Goal: Task Accomplishment & Management: Manage account settings

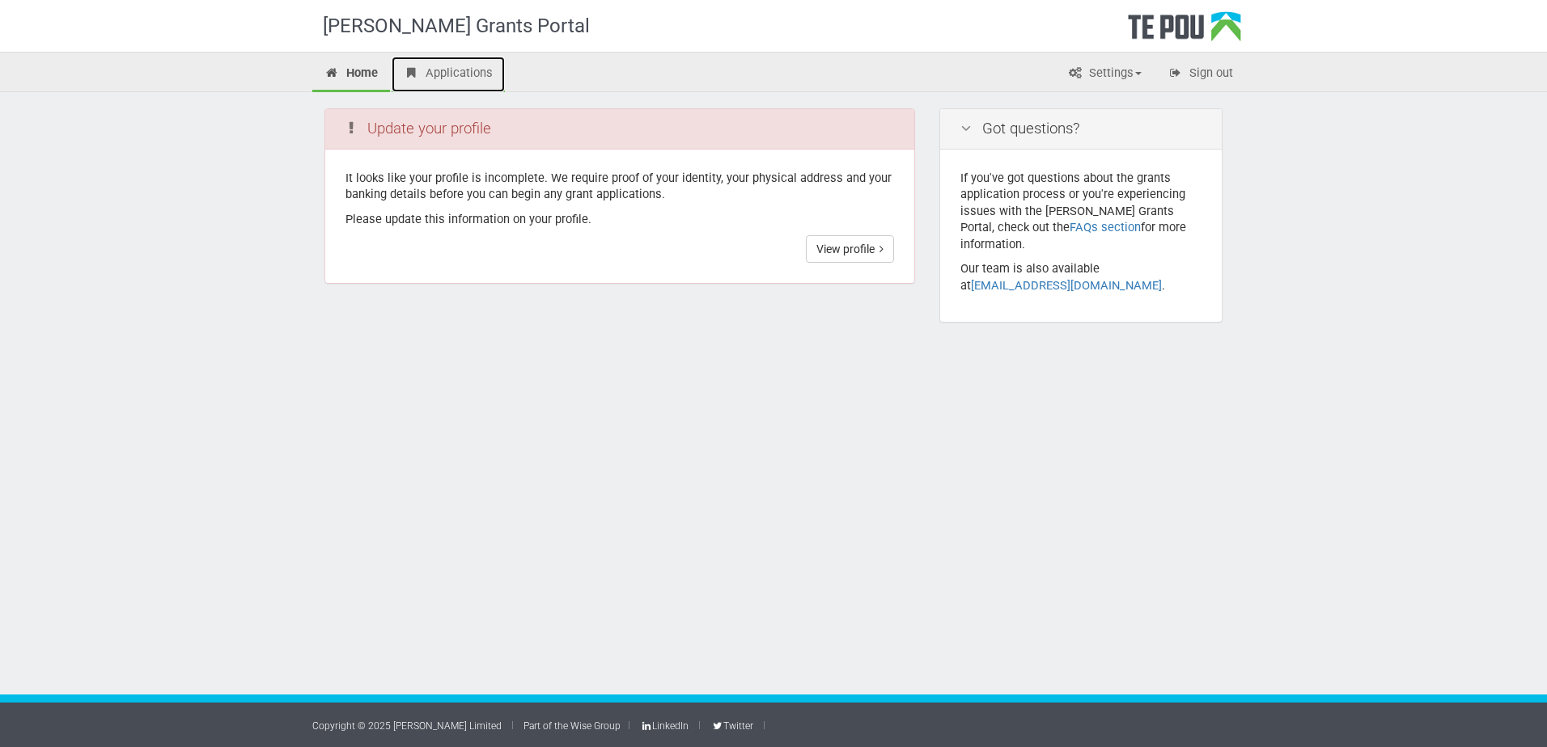
click at [429, 72] on link "Applications" at bounding box center [447, 75] width 113 height 36
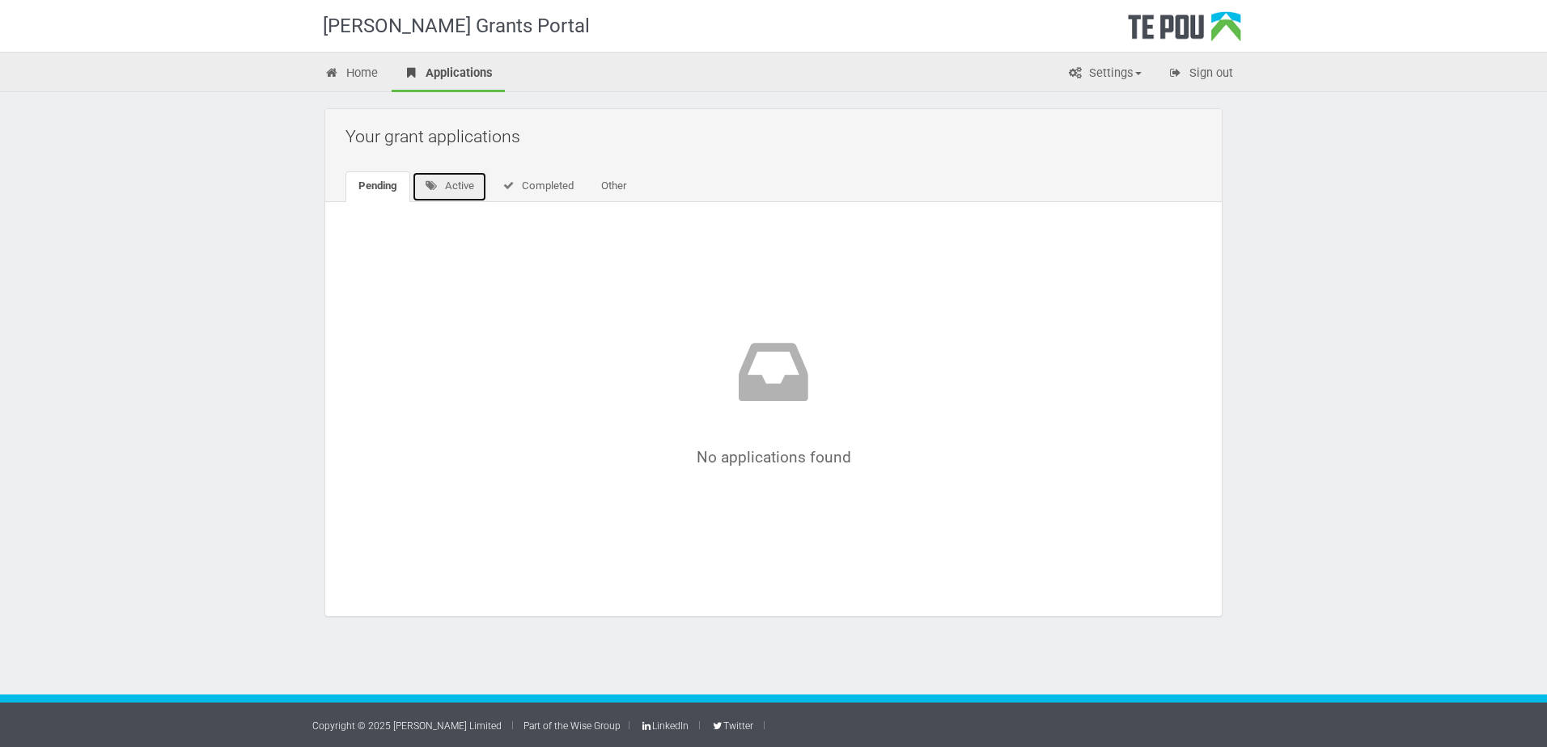
click at [465, 184] on link "Active" at bounding box center [449, 186] width 75 height 31
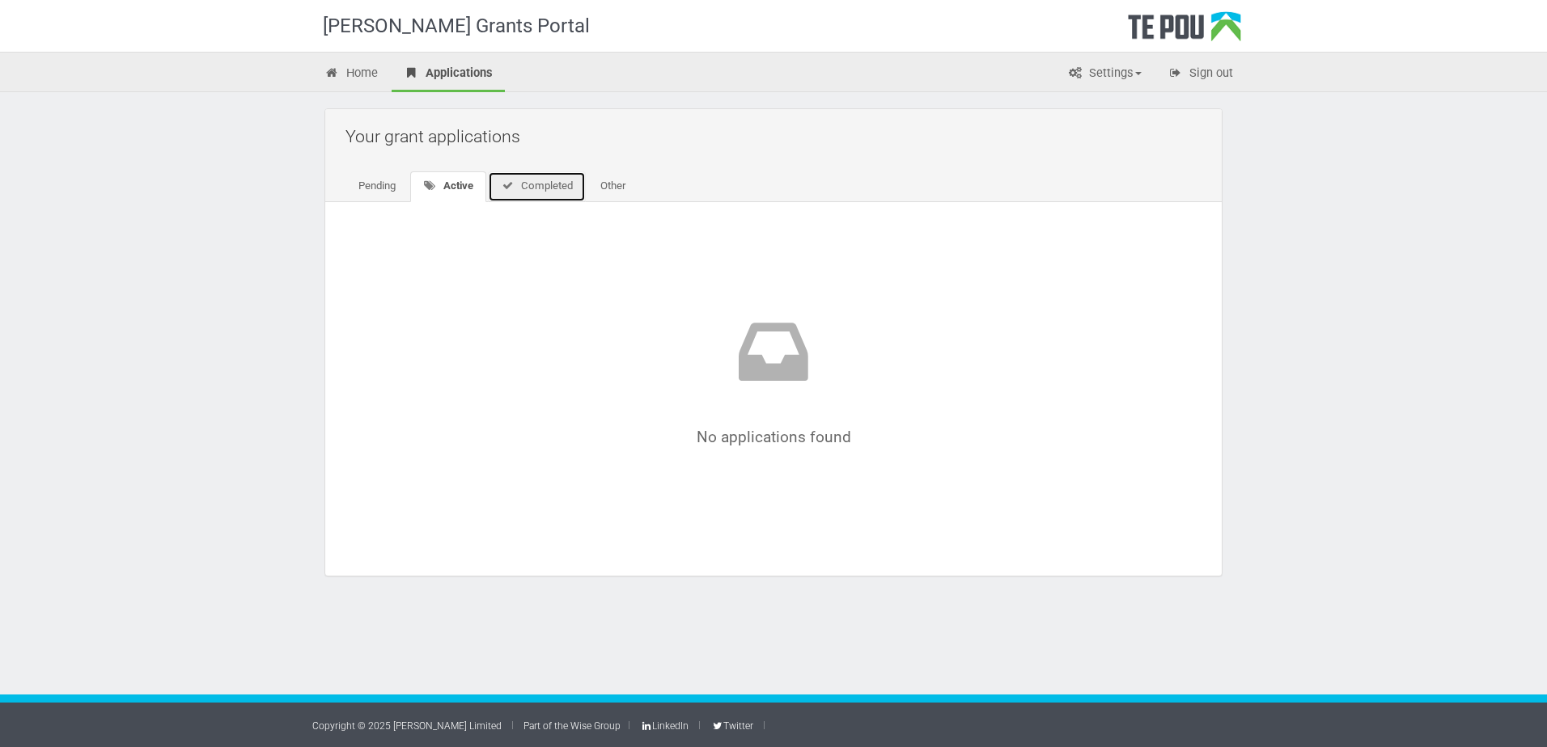
click at [533, 188] on link "Completed" at bounding box center [537, 186] width 98 height 31
click at [619, 184] on link "Other" at bounding box center [610, 186] width 51 height 31
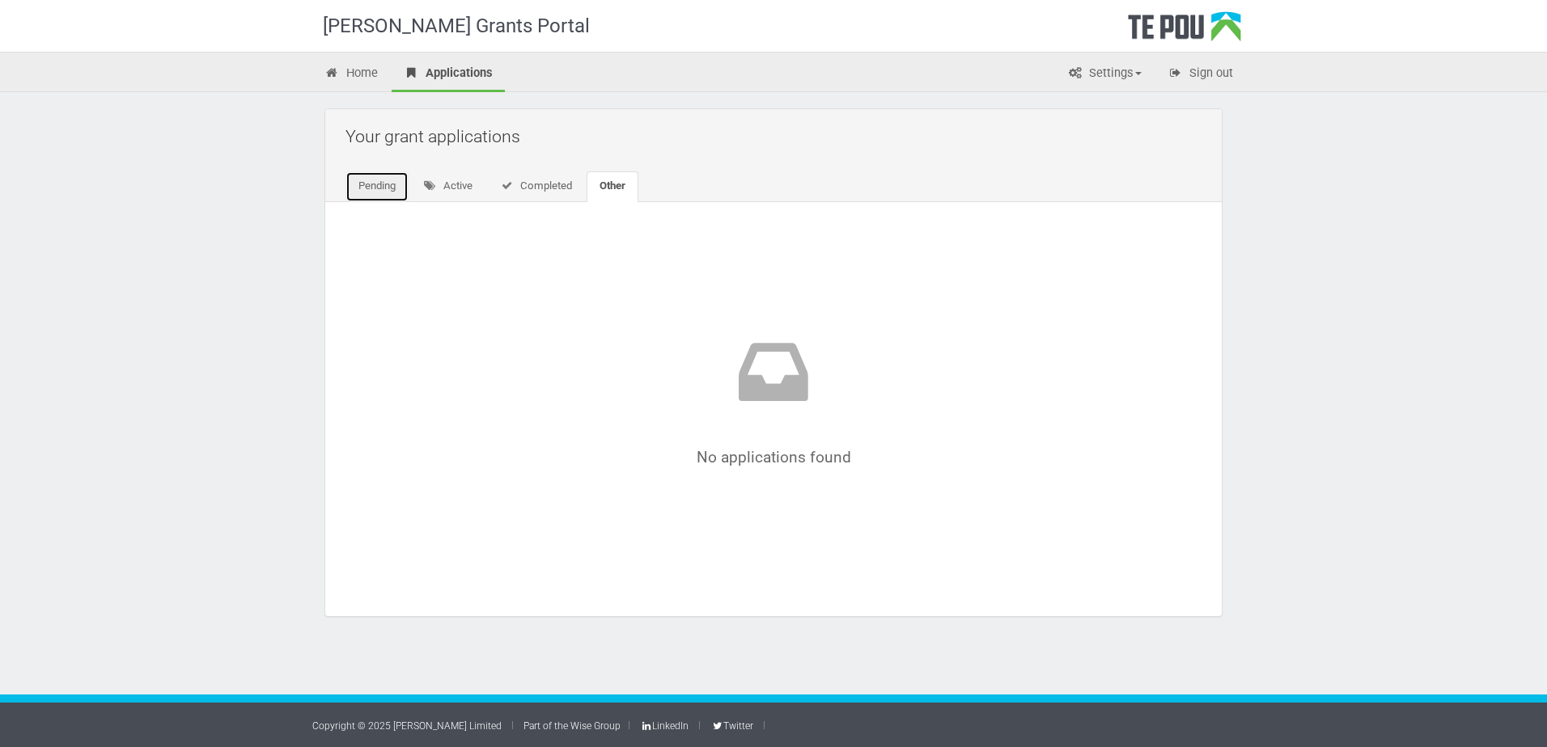
click at [394, 188] on link "Pending" at bounding box center [376, 186] width 63 height 31
click at [366, 71] on link "Home" at bounding box center [351, 75] width 78 height 36
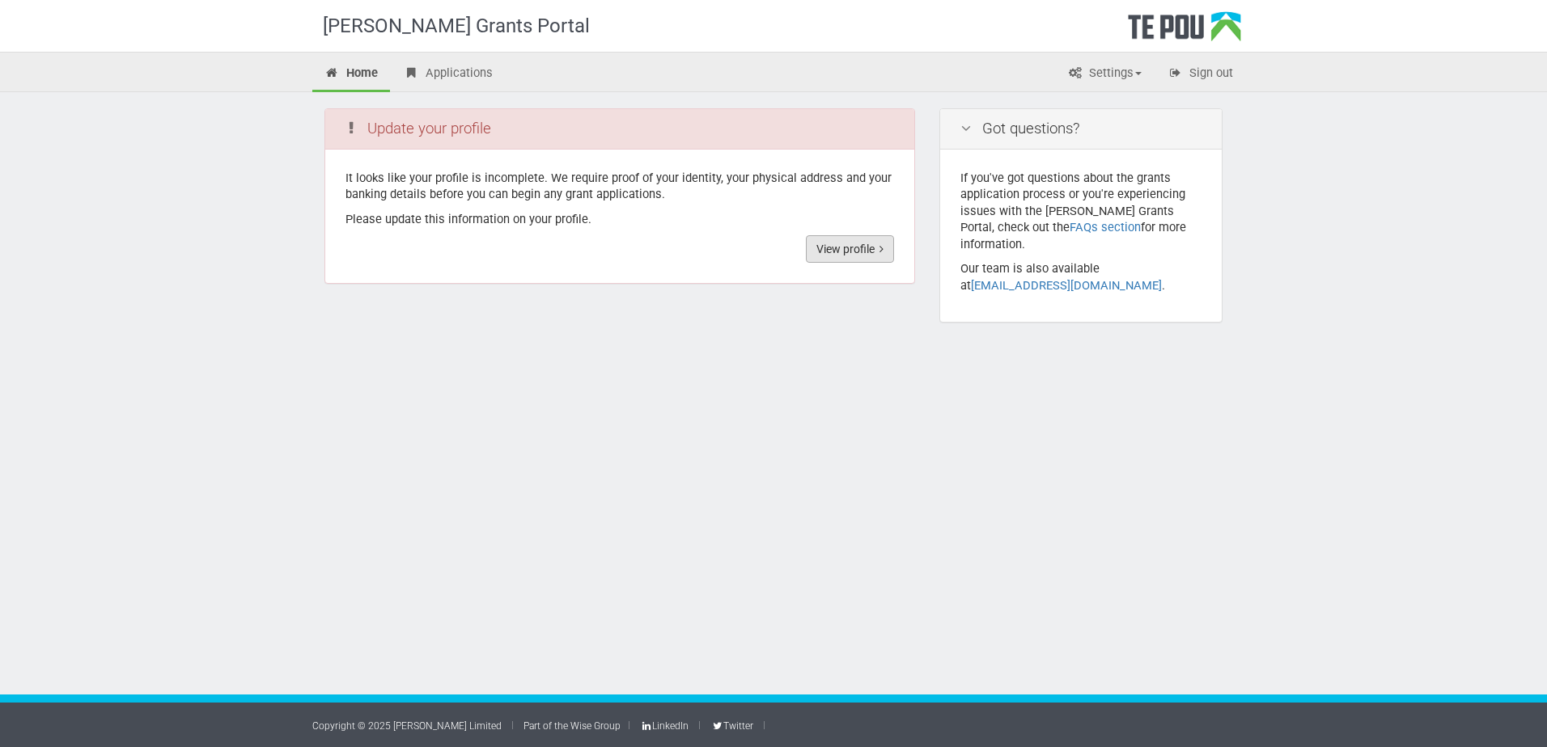
click at [839, 246] on link "View profile" at bounding box center [850, 249] width 88 height 28
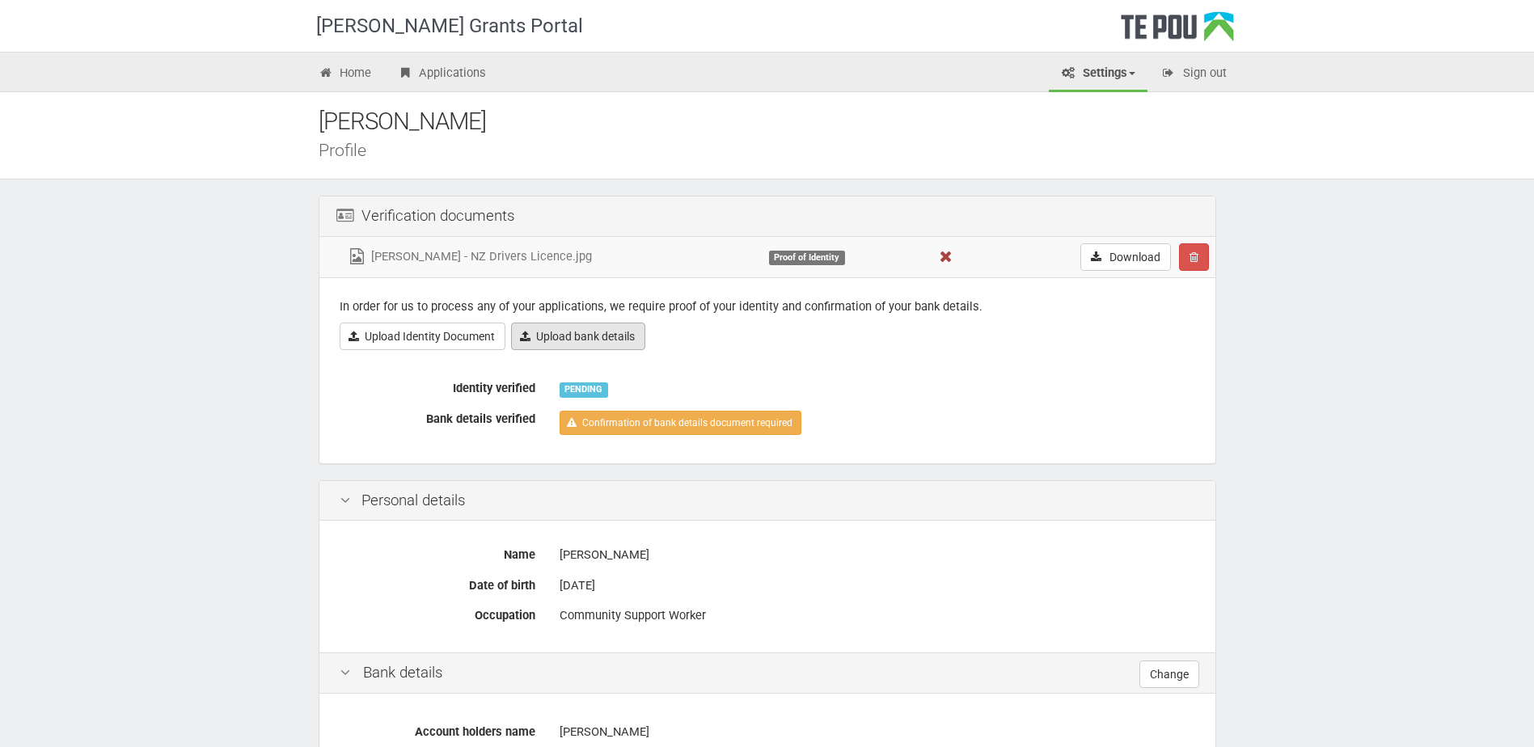
click at [552, 333] on link "Upload bank details" at bounding box center [578, 337] width 134 height 28
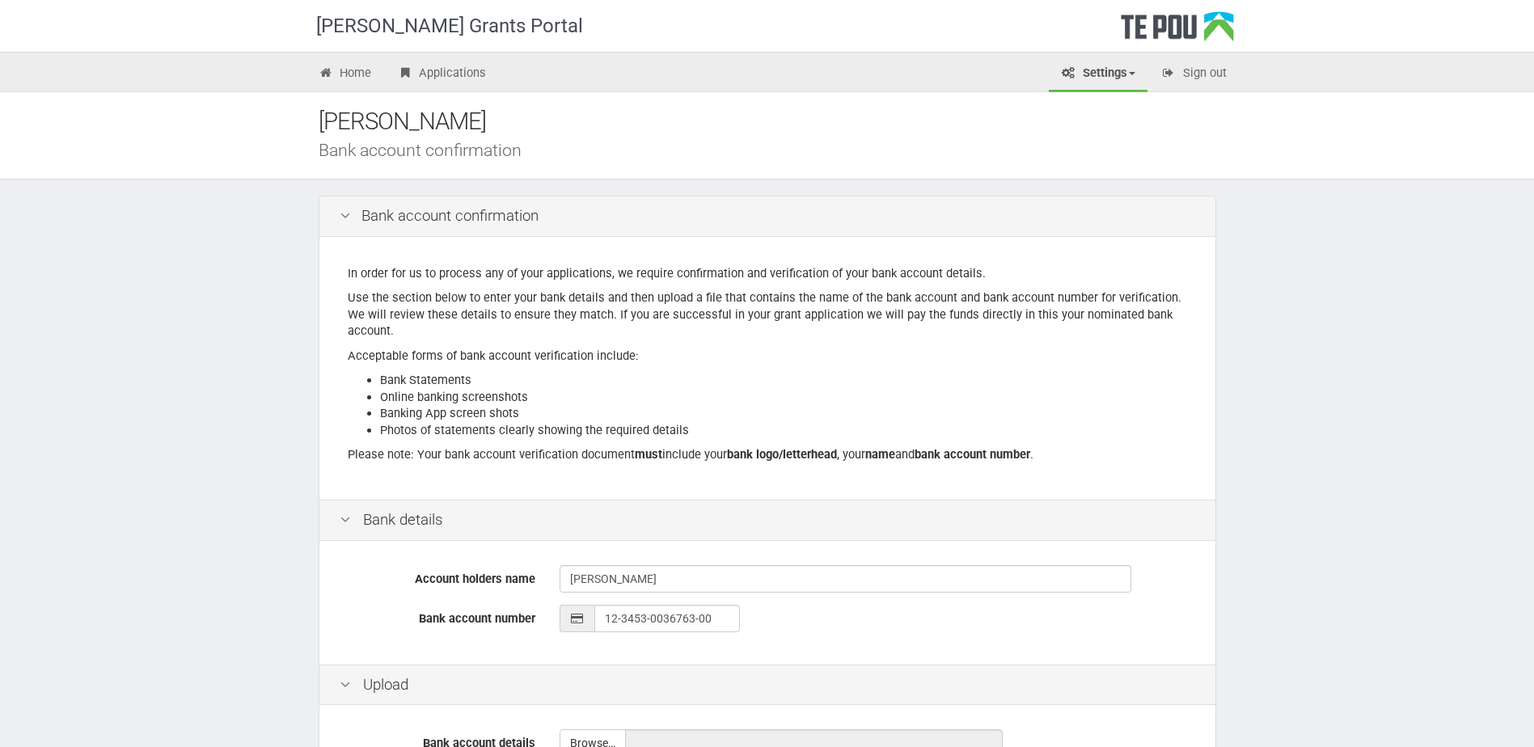
scroll to position [184, 0]
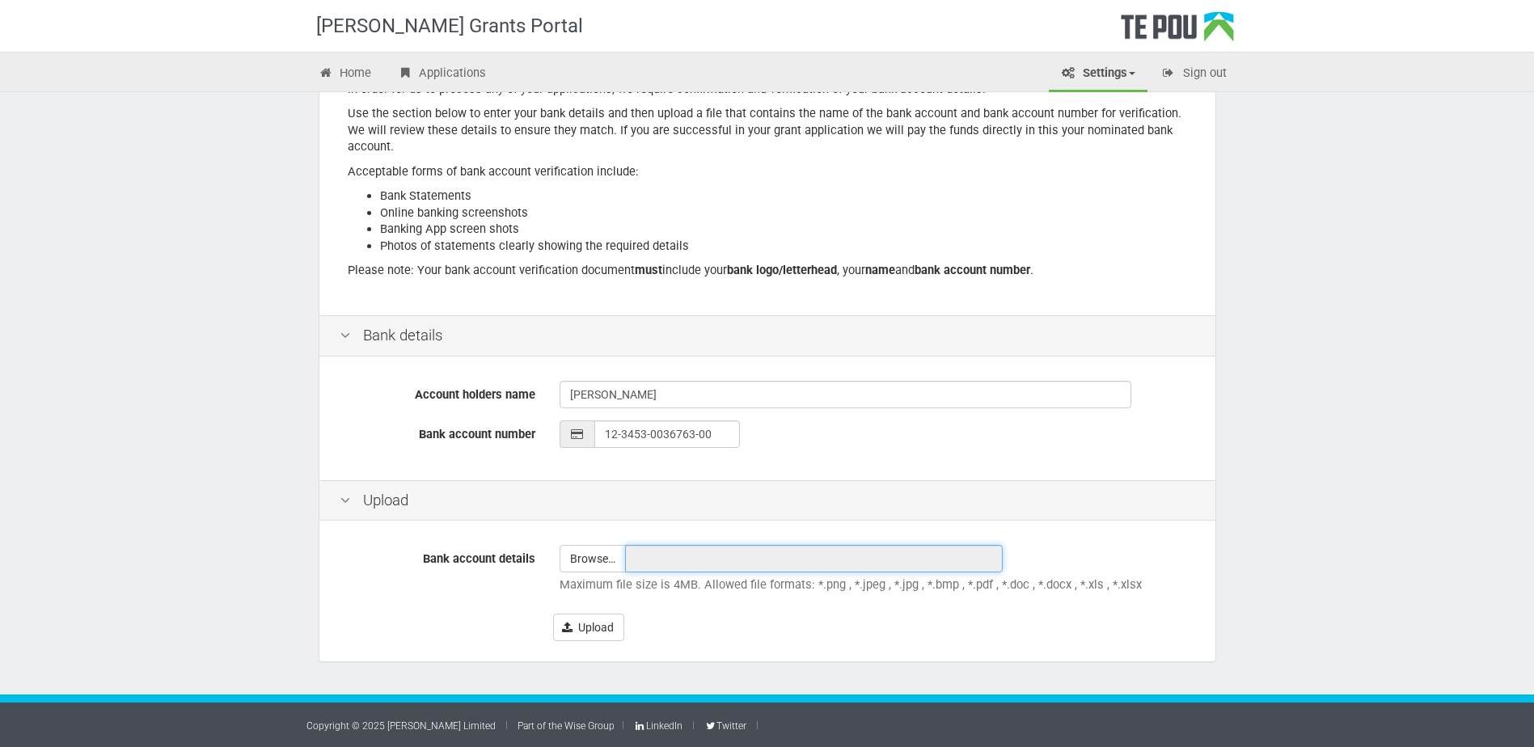
click at [740, 566] on input "text" at bounding box center [814, 559] width 378 height 28
click at [563, 558] on input "file" at bounding box center [593, 559] width 65 height 26
type input "C:\fakepath\Swastika Chand - Bank Statement.pdf"
type input "Swastika Chand - Bank Statement.pdf"
click at [588, 621] on button "Upload" at bounding box center [588, 628] width 71 height 28
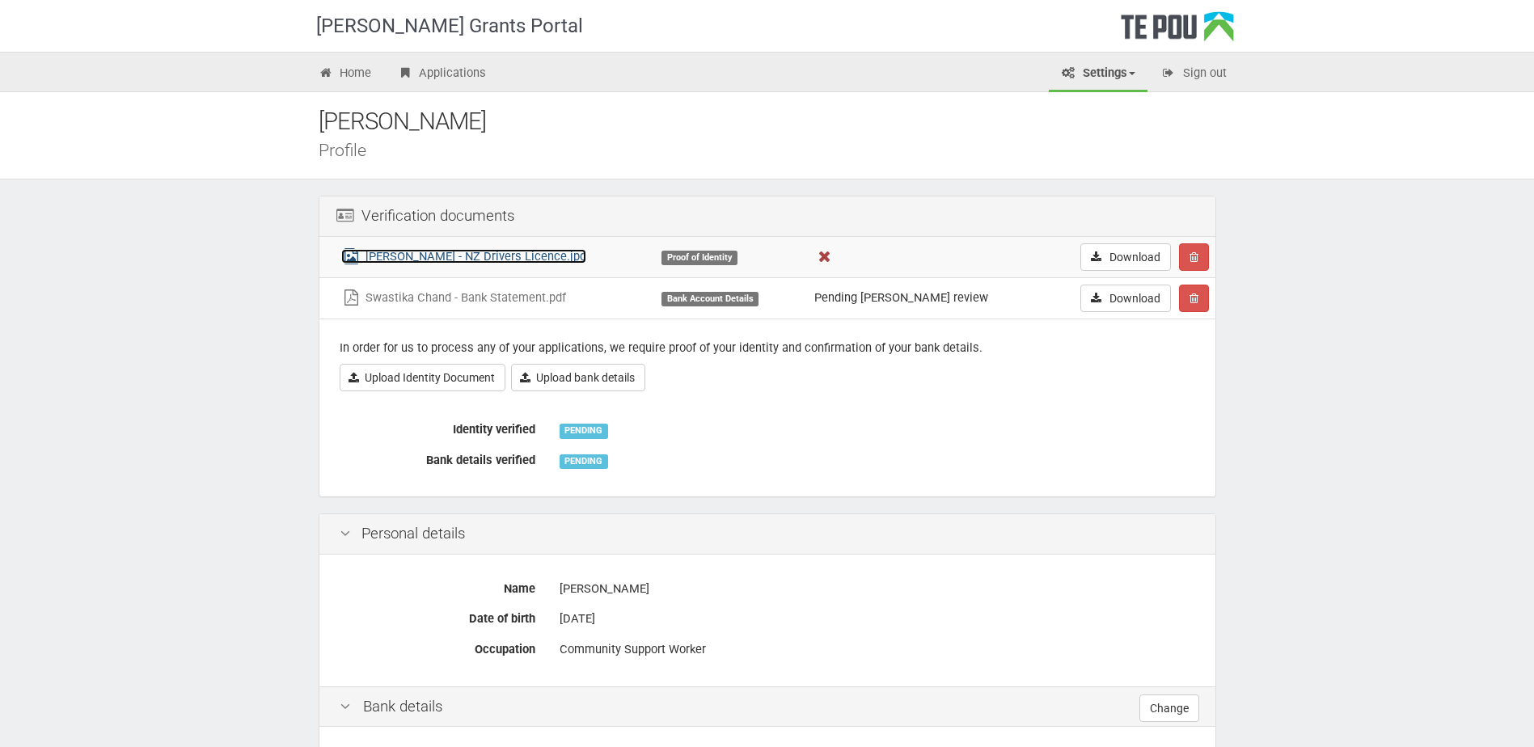
click at [539, 257] on link "[PERSON_NAME] - NZ Drivers Licence.jpg" at bounding box center [463, 256] width 245 height 15
click at [448, 378] on link "Upload Identity Document" at bounding box center [423, 378] width 166 height 28
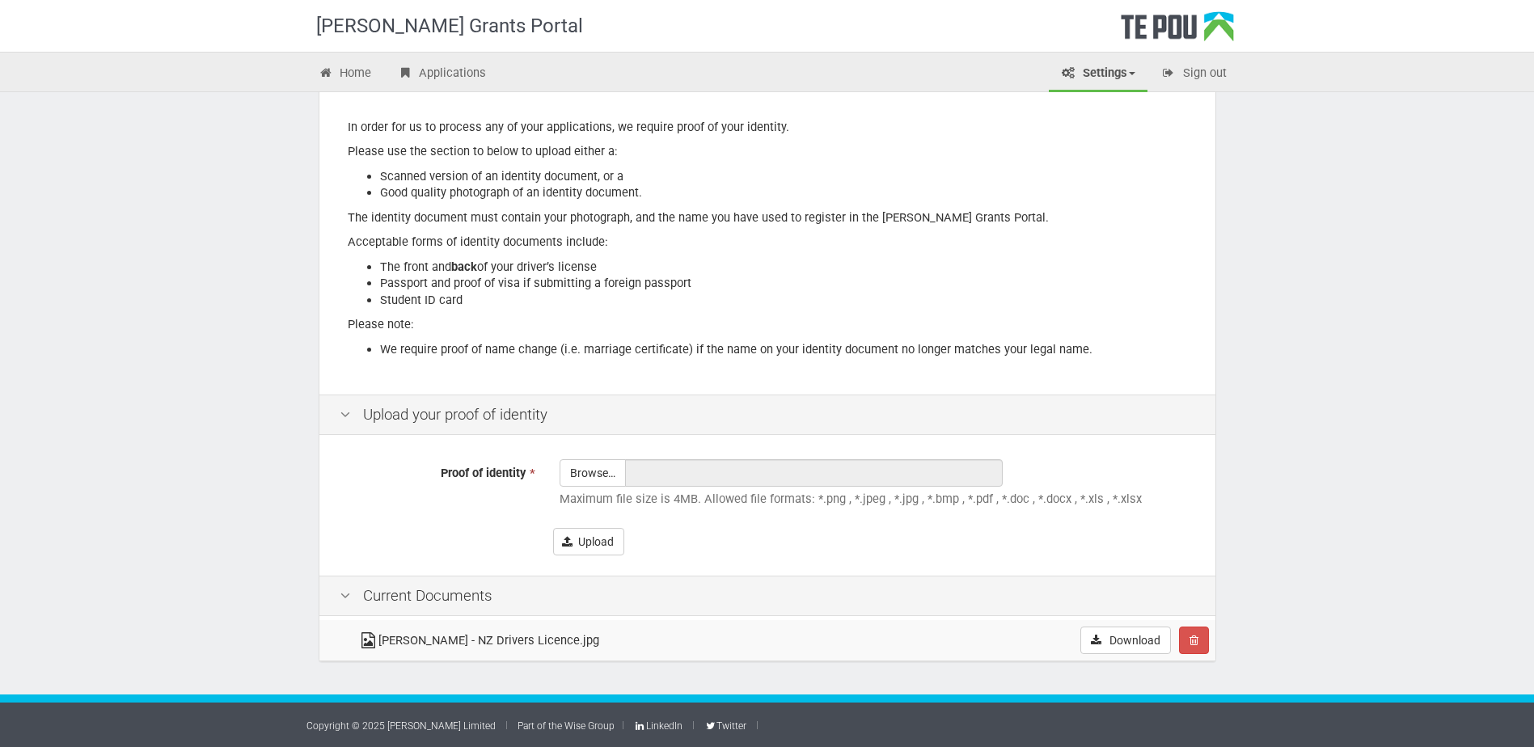
scroll to position [144, 0]
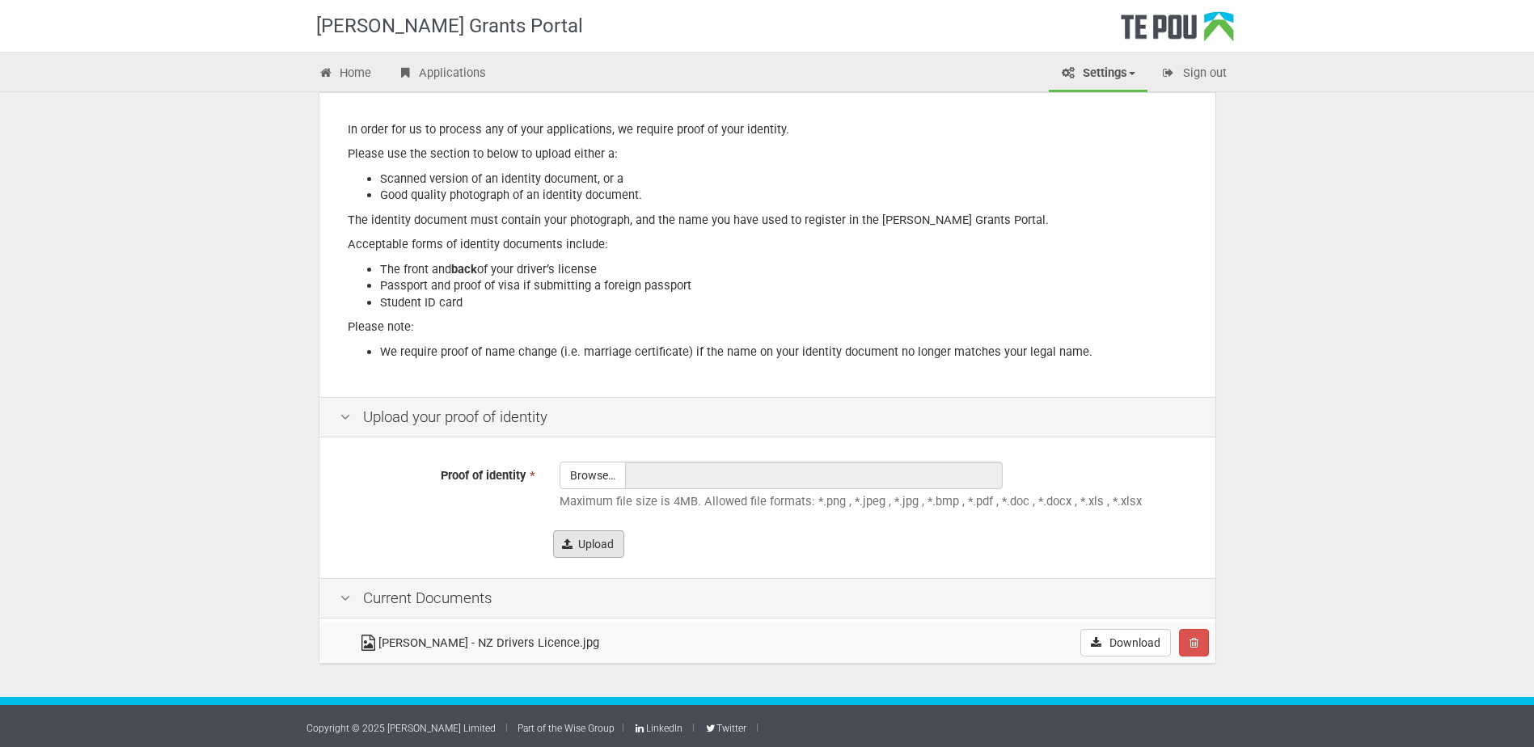
click at [591, 544] on button "Upload" at bounding box center [588, 545] width 71 height 28
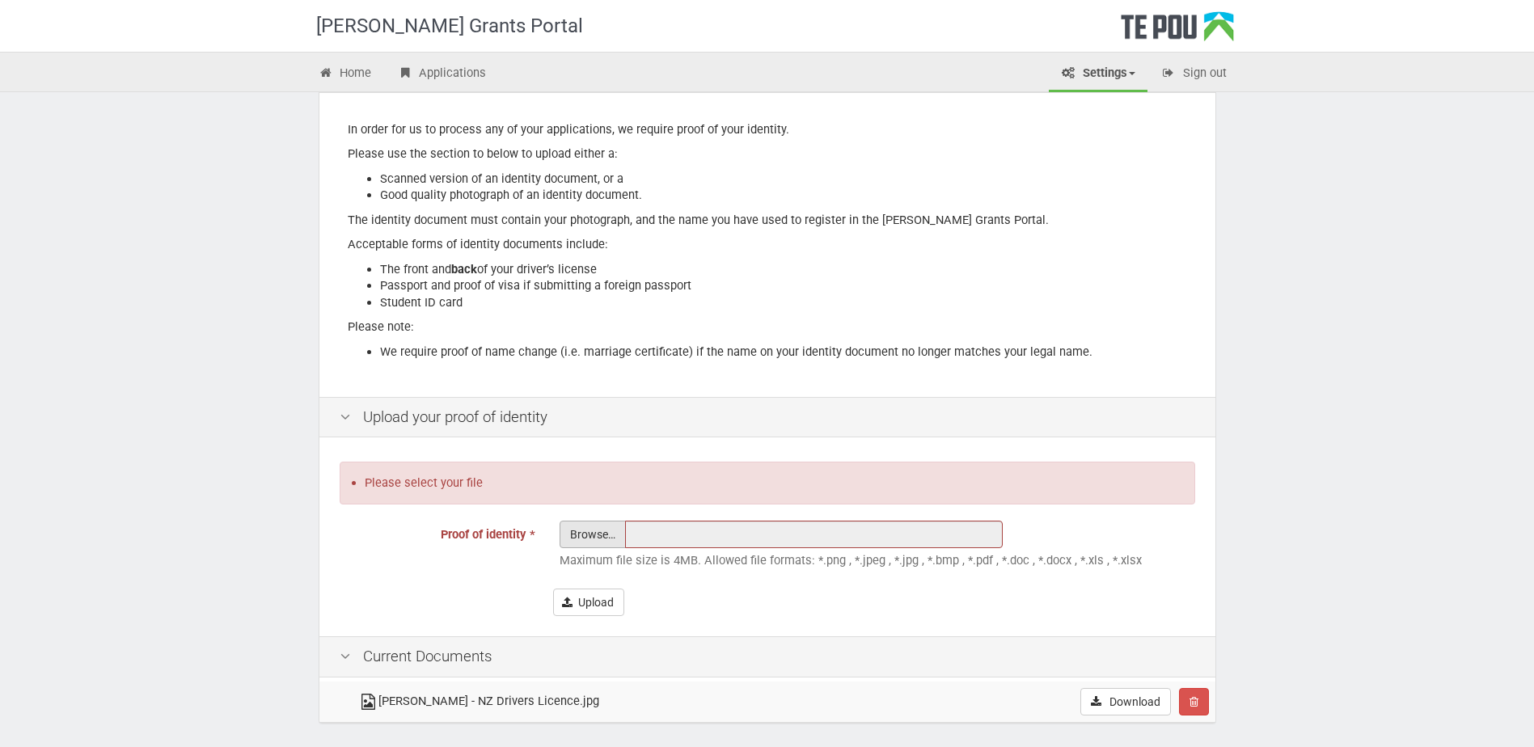
click at [598, 531] on input "Proof of identity *" at bounding box center [593, 580] width 65 height 116
type input "C:\fakepath\Swastika Chand DL Back.jpg"
type input "Swastika Chand DL Back.jpg"
click at [576, 600] on button "Upload" at bounding box center [588, 603] width 71 height 28
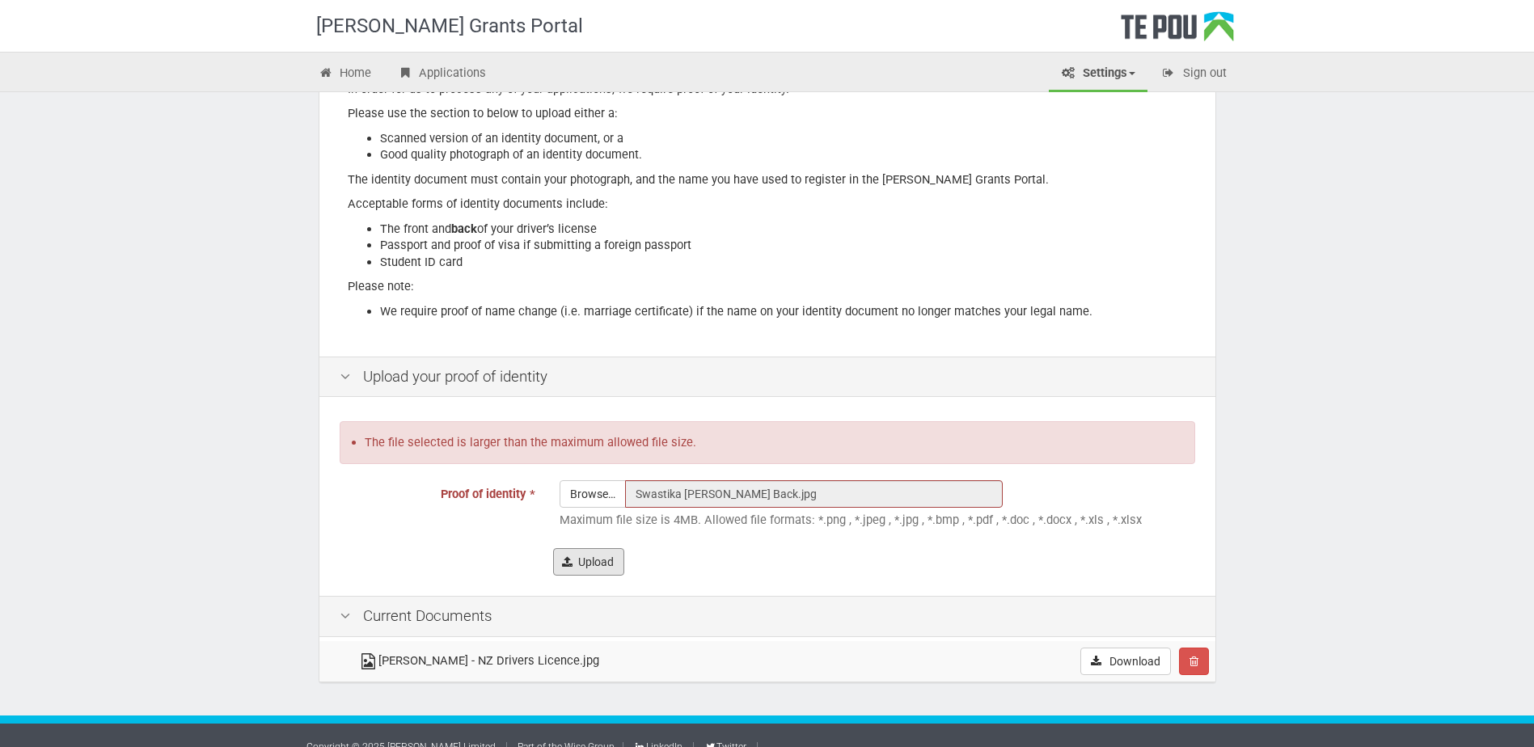
scroll to position [205, 0]
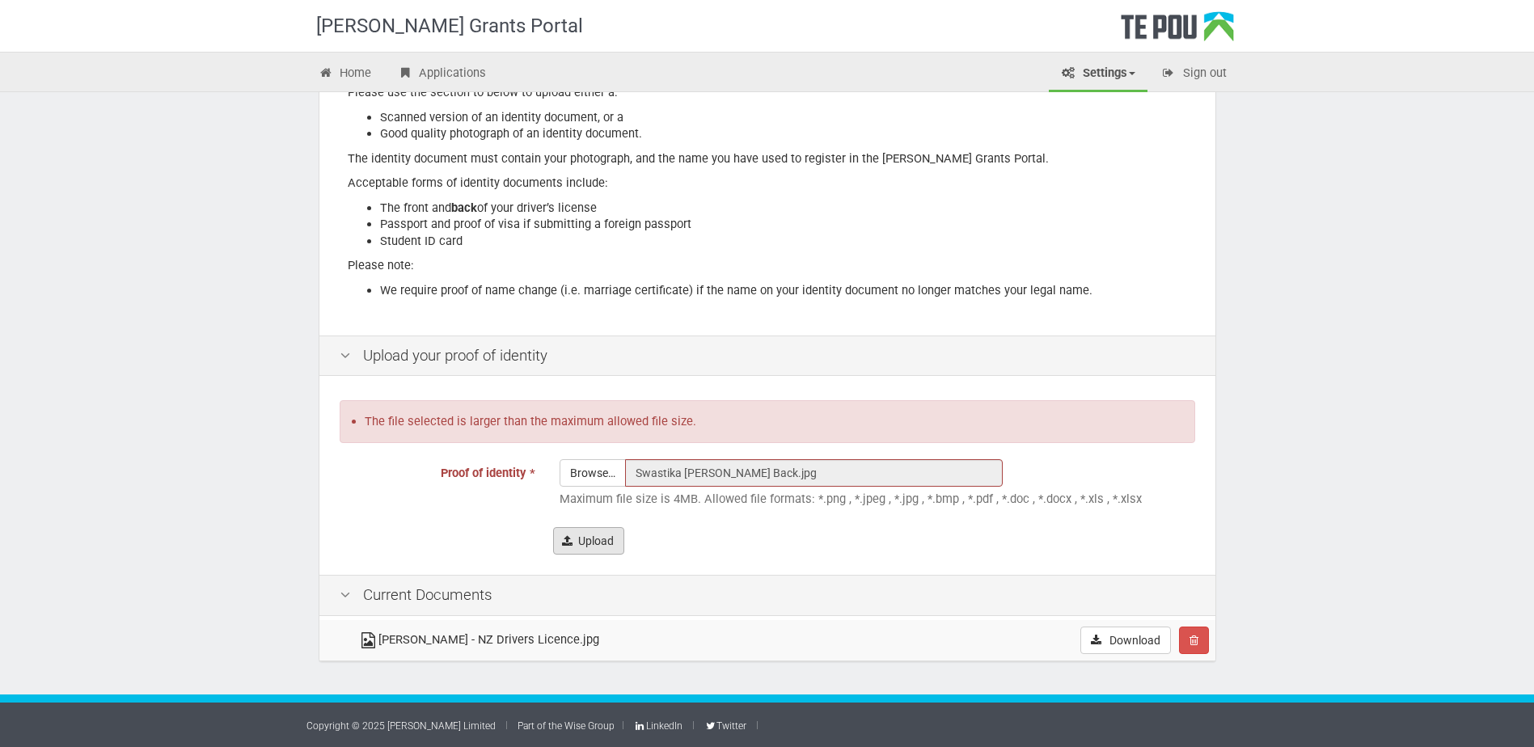
click at [589, 543] on button "Upload" at bounding box center [588, 541] width 71 height 28
click at [924, 557] on div "The file selected is larger than the maximum allowed file size. Proof of identi…" at bounding box center [767, 477] width 896 height 195
click at [1201, 642] on button "button" at bounding box center [1194, 641] width 30 height 28
click at [1169, 545] on div "Upload" at bounding box center [874, 541] width 642 height 28
click at [1191, 641] on icon "button" at bounding box center [1194, 640] width 9 height 11
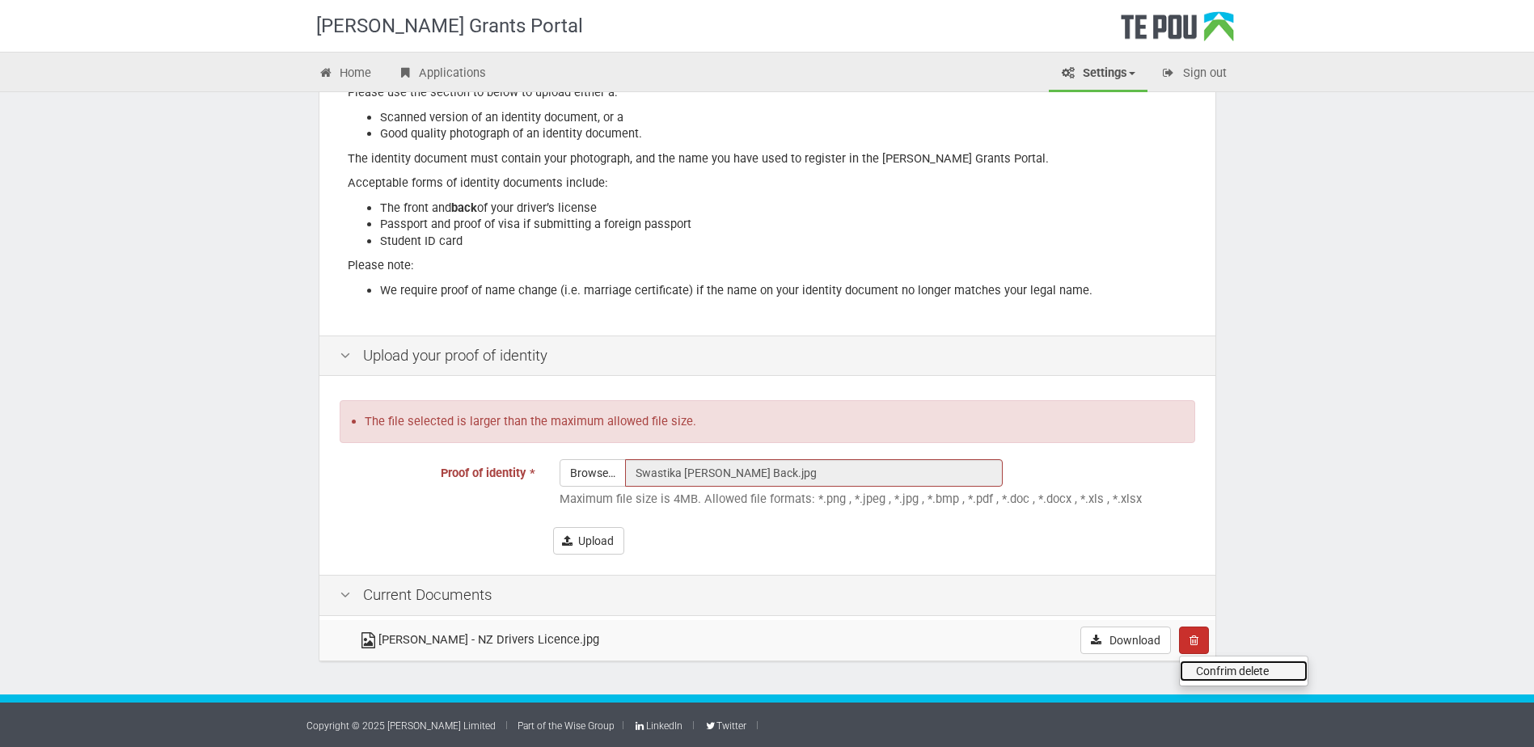
click at [1212, 669] on link "Confrim delete" at bounding box center [1244, 671] width 128 height 21
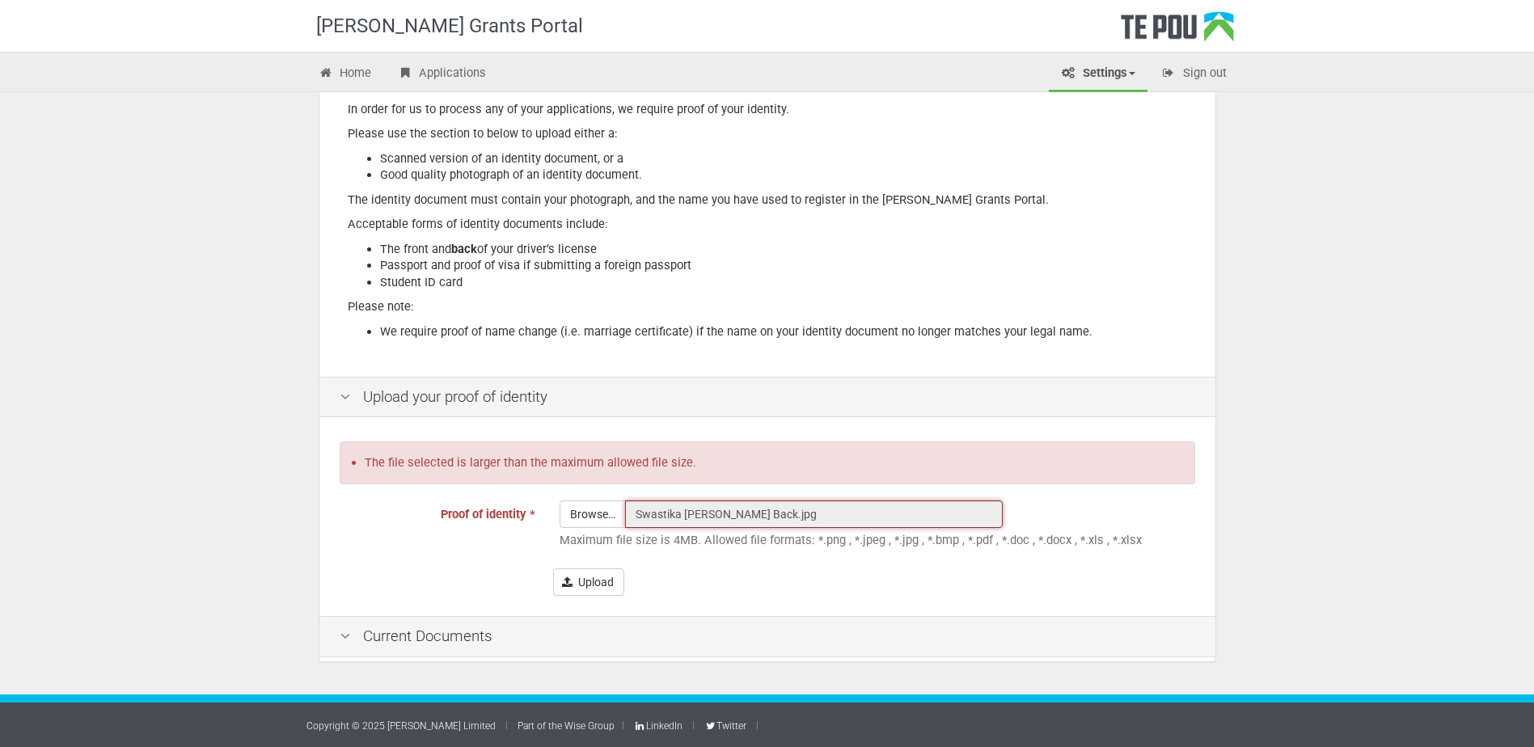
drag, startPoint x: 790, startPoint y: 515, endPoint x: 627, endPoint y: 517, distance: 163.4
click at [627, 517] on input "Swastika Chand DL Back.jpg" at bounding box center [814, 515] width 378 height 28
drag, startPoint x: 486, startPoint y: 581, endPoint x: 467, endPoint y: 607, distance: 32.4
click at [487, 581] on form "The file selected is larger than the maximum allowed file size. Proof of identi…" at bounding box center [768, 519] width 856 height 154
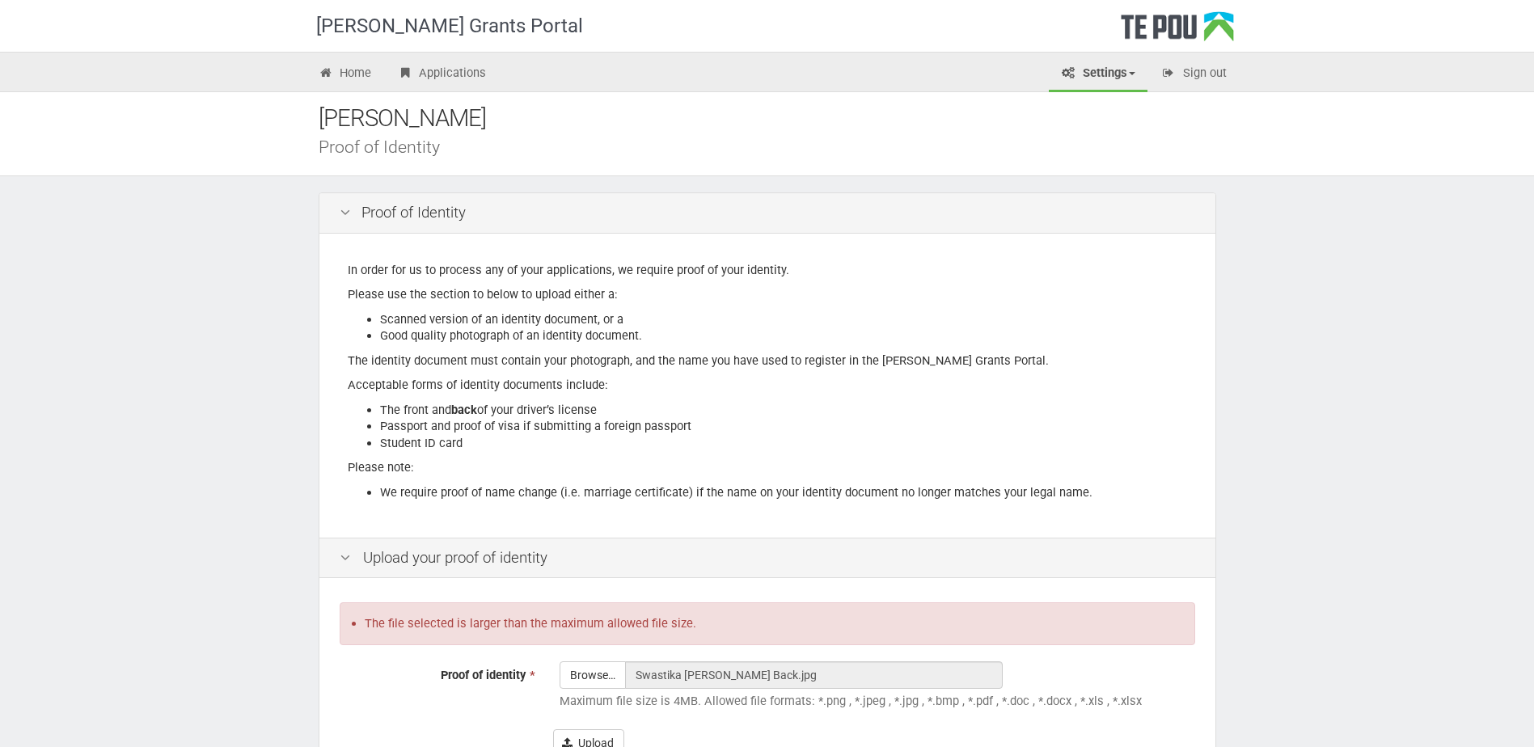
scroll to position [0, 0]
click at [348, 217] on icon at bounding box center [345, 216] width 19 height 15
click at [451, 74] on link "Applications" at bounding box center [441, 75] width 113 height 36
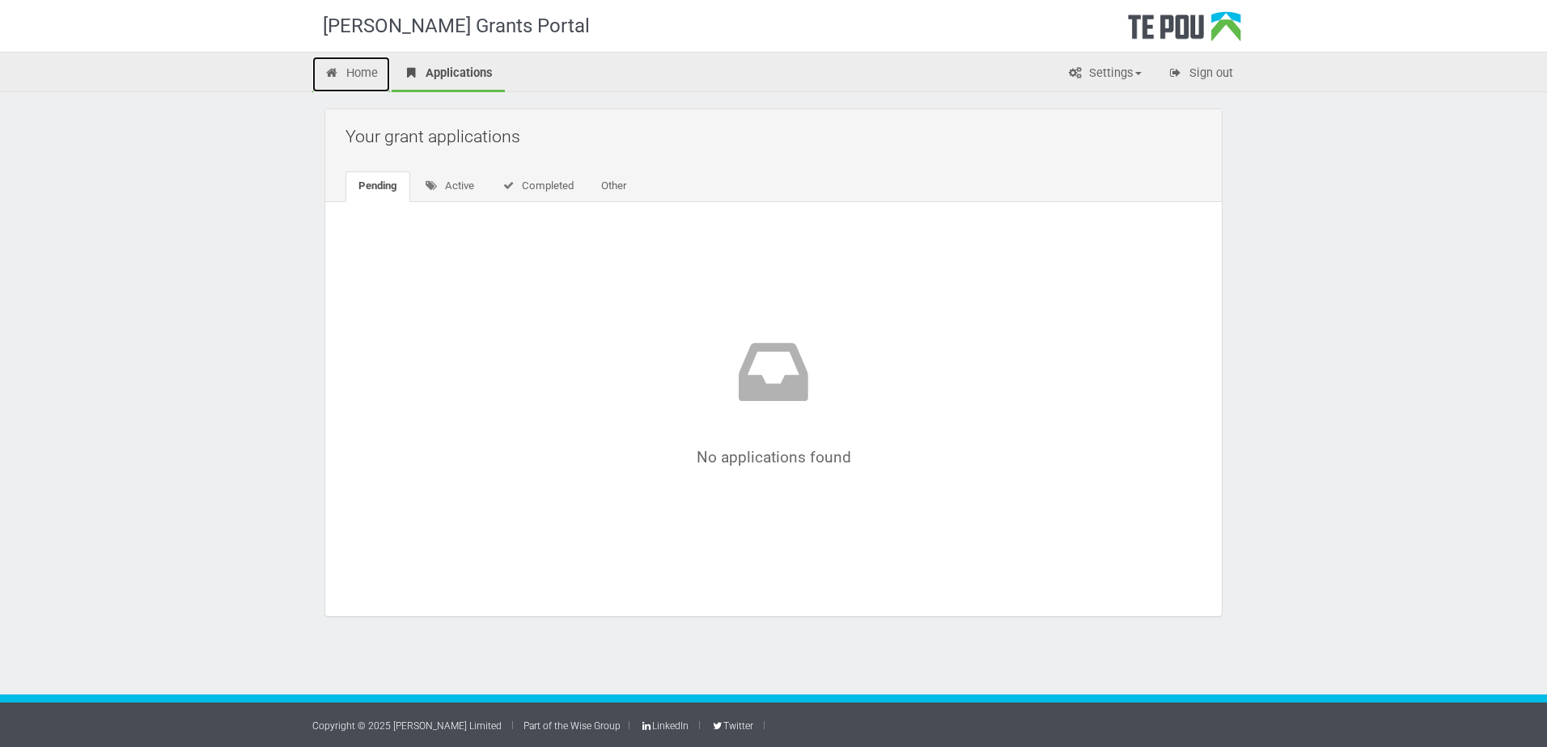
click at [368, 70] on link "Home" at bounding box center [351, 75] width 78 height 36
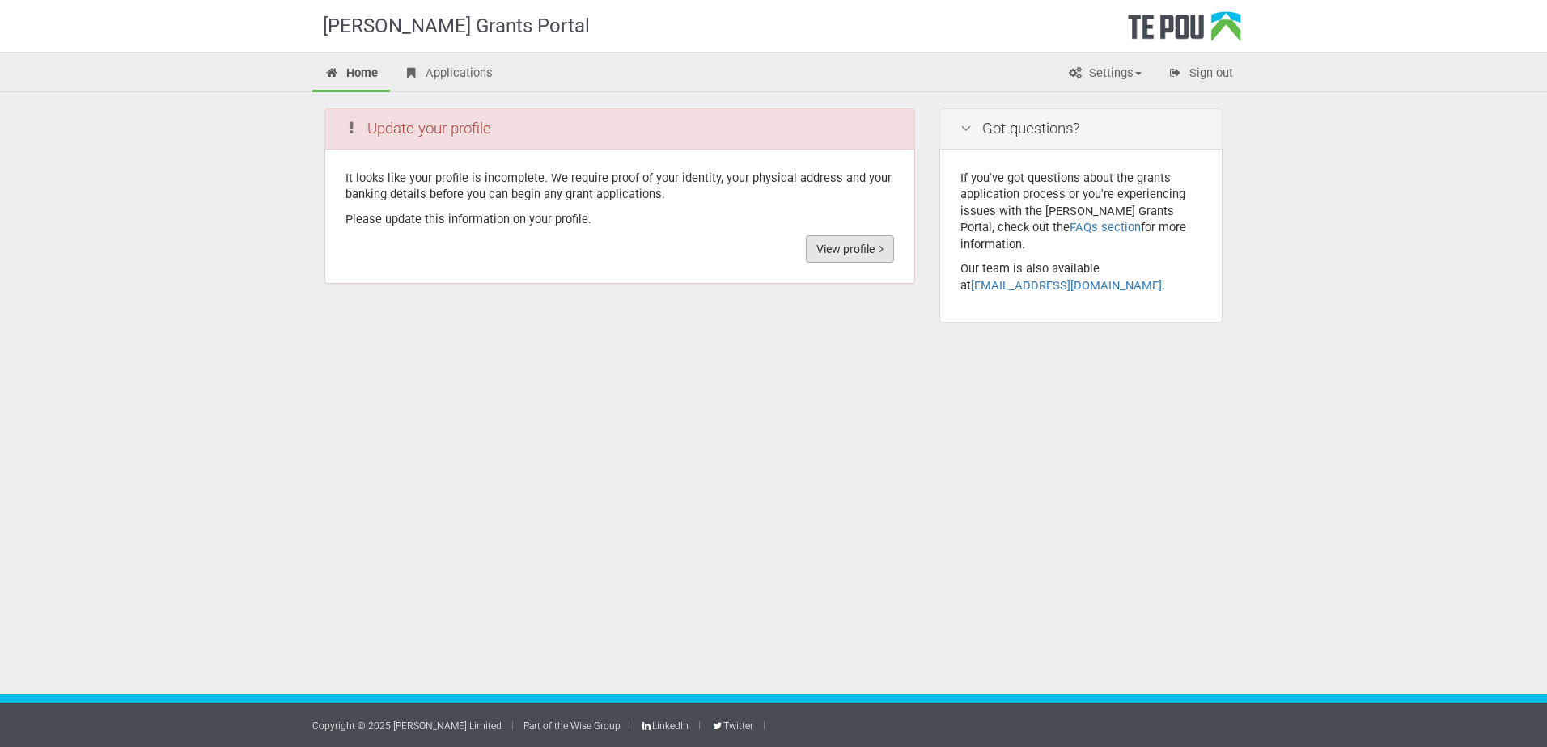
click at [848, 255] on link "View profile" at bounding box center [850, 249] width 88 height 28
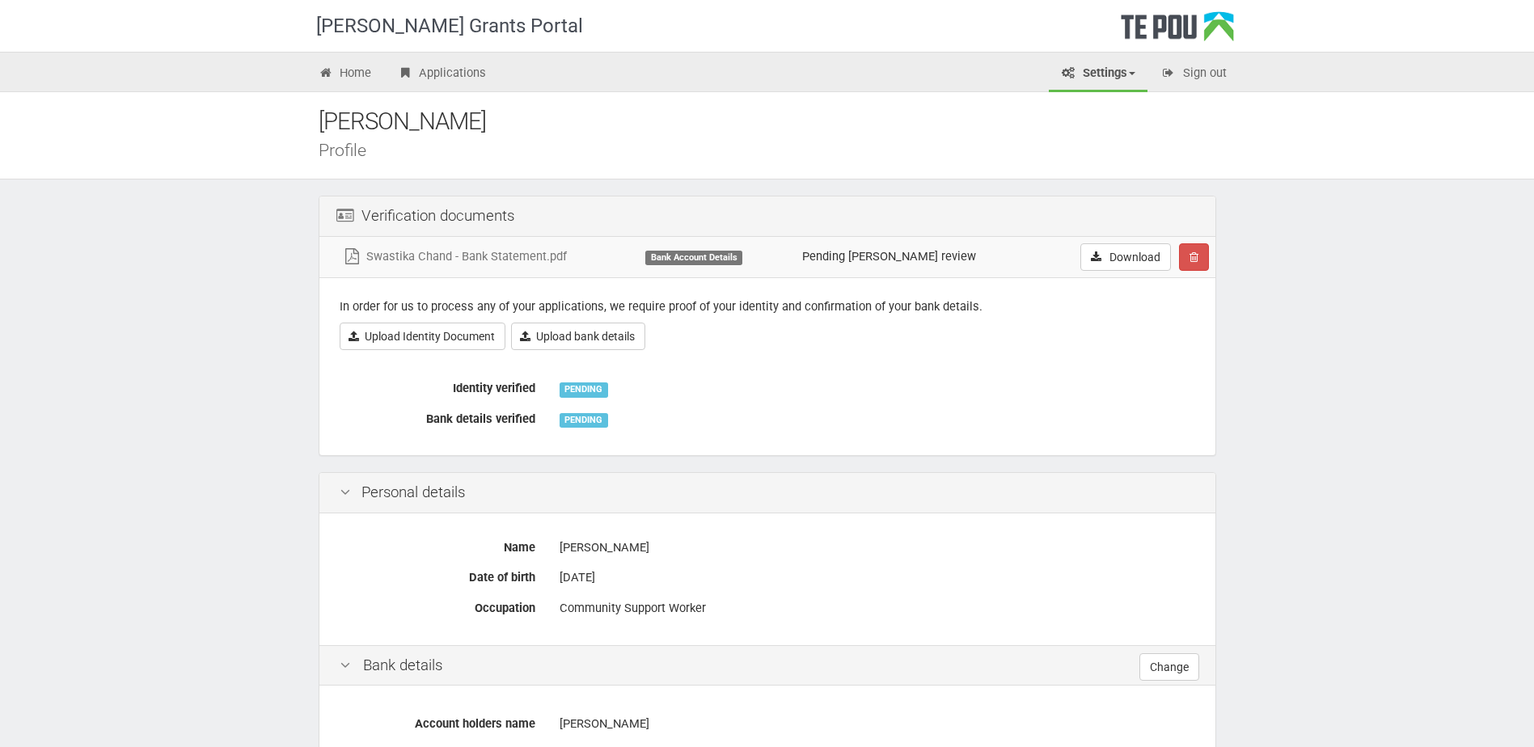
click at [733, 257] on div "Bank Account Details" at bounding box center [693, 258] width 97 height 15
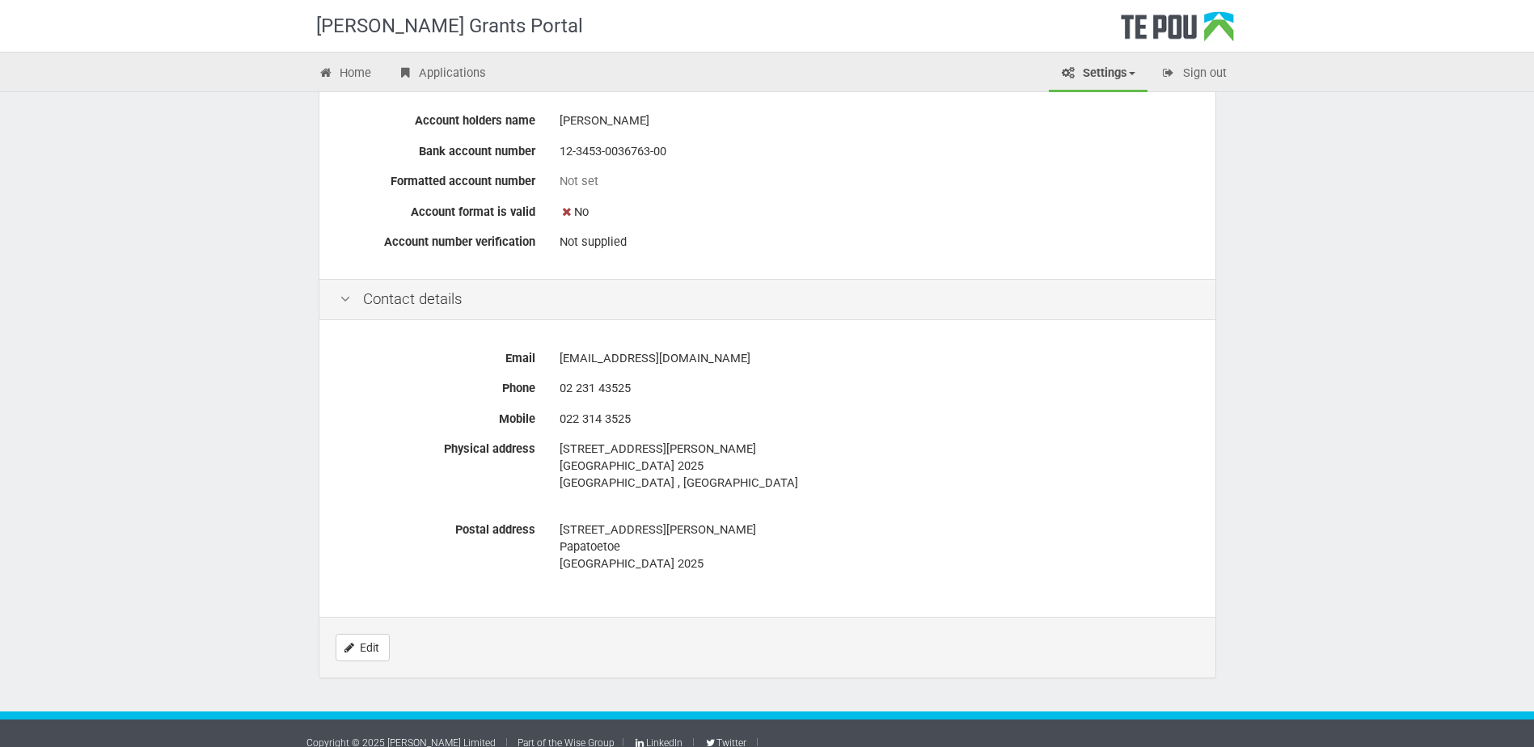
scroll to position [620, 0]
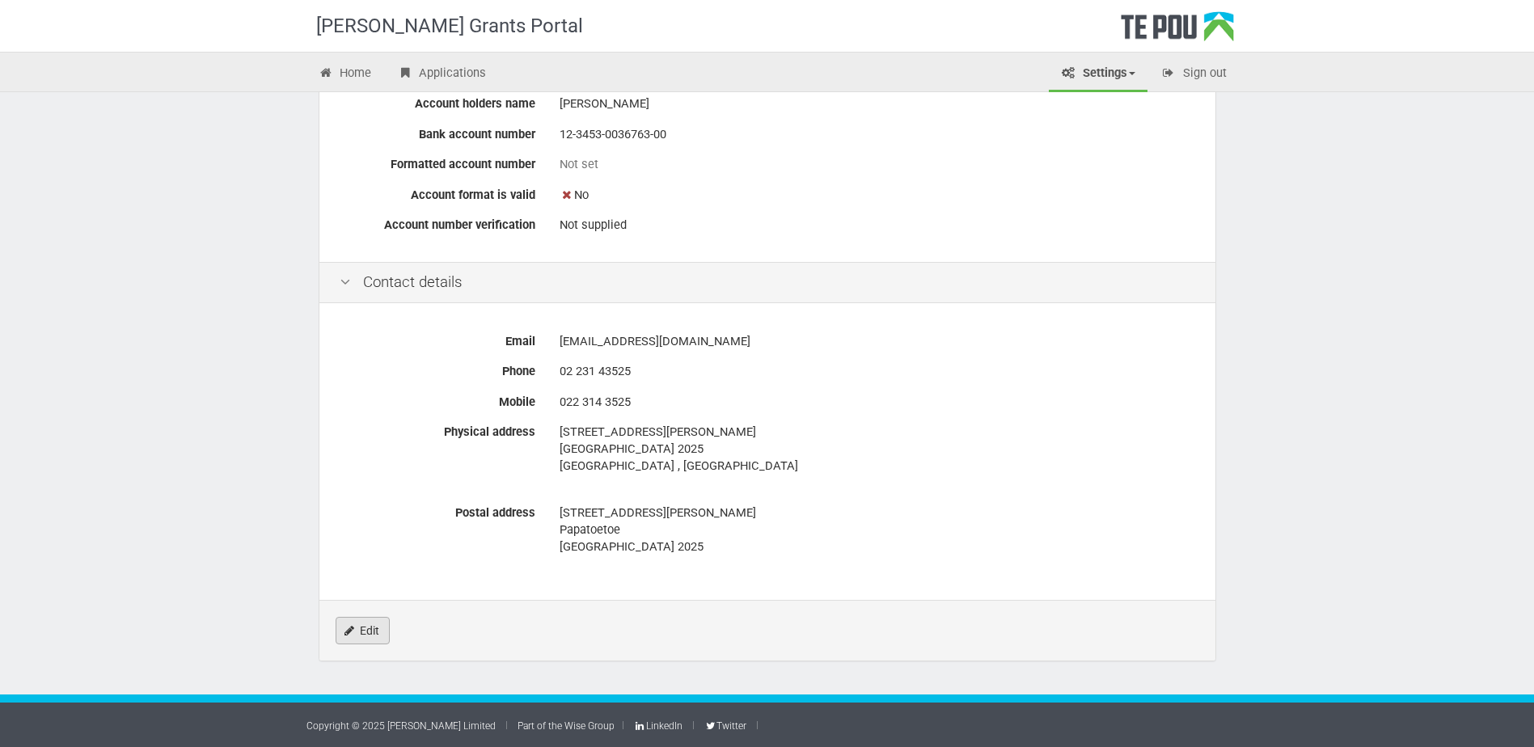
click at [369, 624] on link "Edit" at bounding box center [363, 631] width 54 height 28
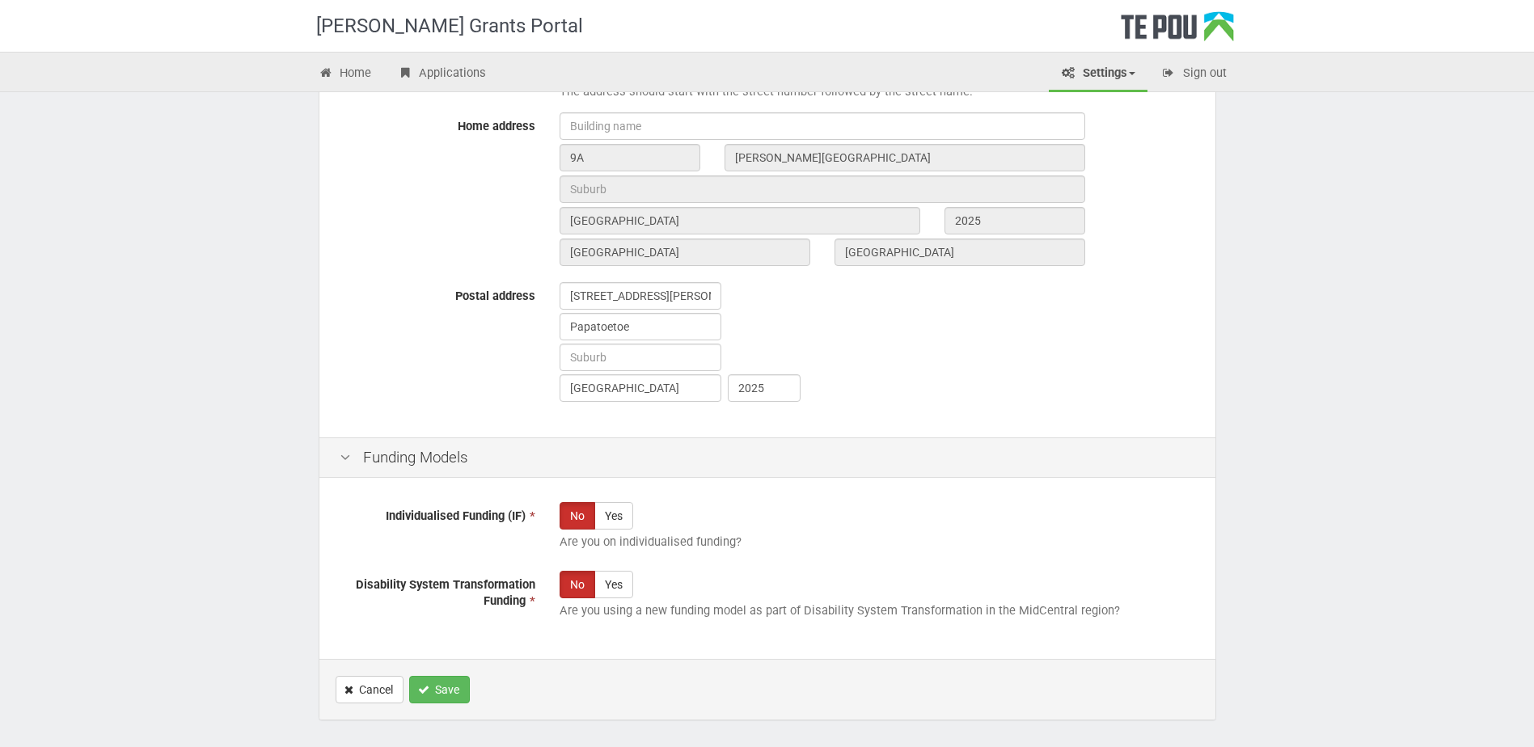
scroll to position [836, 0]
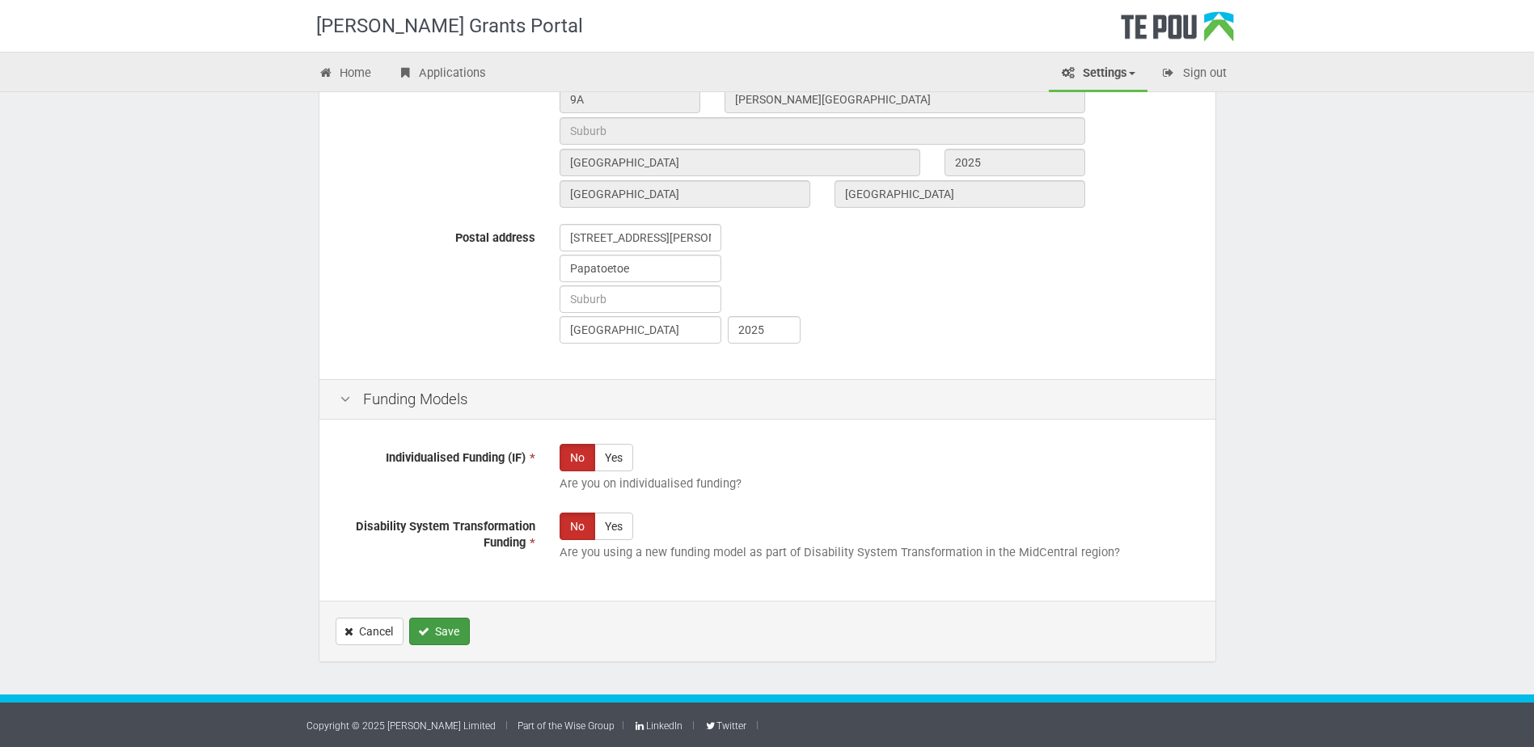
click at [440, 633] on button "Save" at bounding box center [439, 632] width 61 height 28
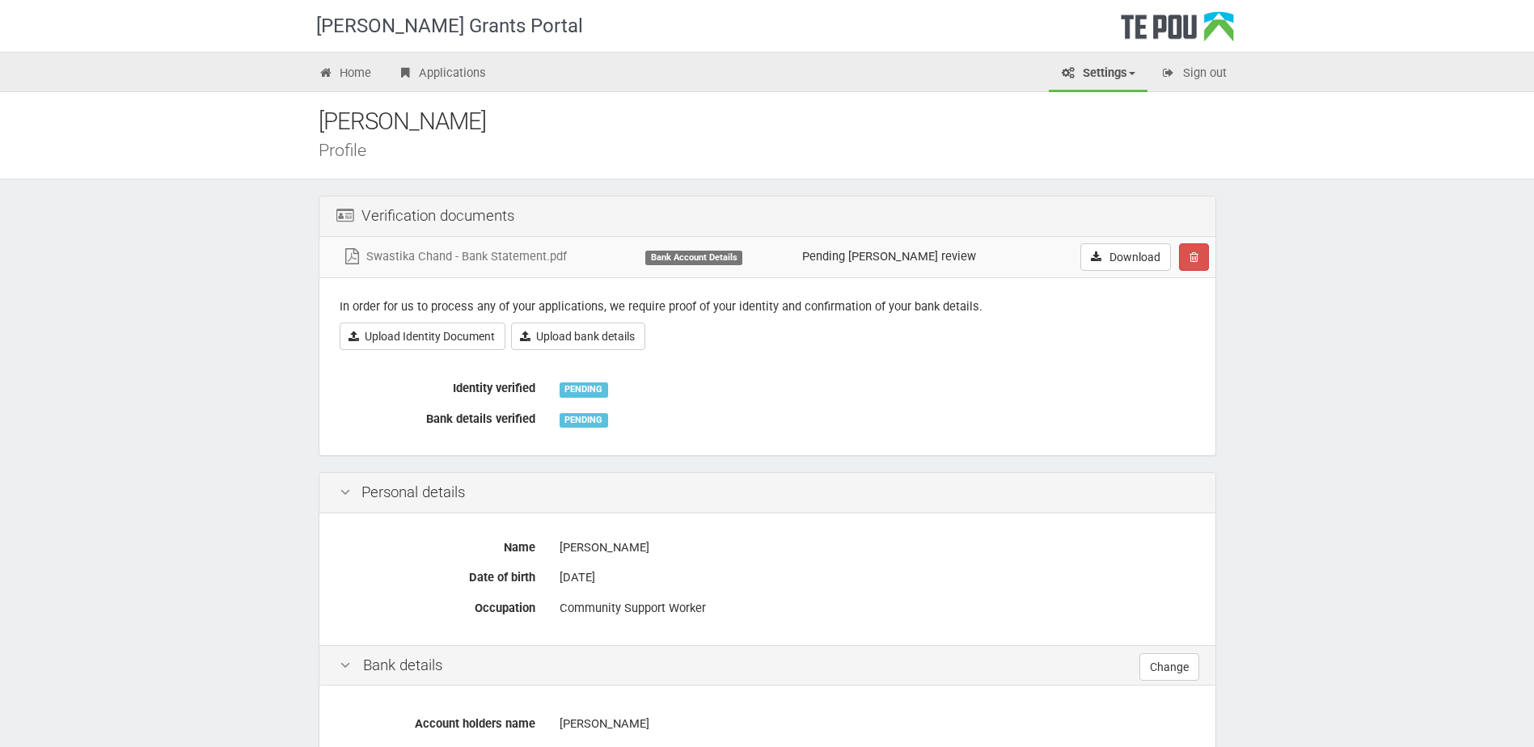
click at [1072, 74] on link "Settings" at bounding box center [1098, 75] width 99 height 36
click at [1081, 104] on link "Profile" at bounding box center [1085, 107] width 128 height 23
click at [1071, 70] on icon at bounding box center [1068, 73] width 15 height 12
click at [1073, 129] on link "My account" at bounding box center [1085, 131] width 128 height 23
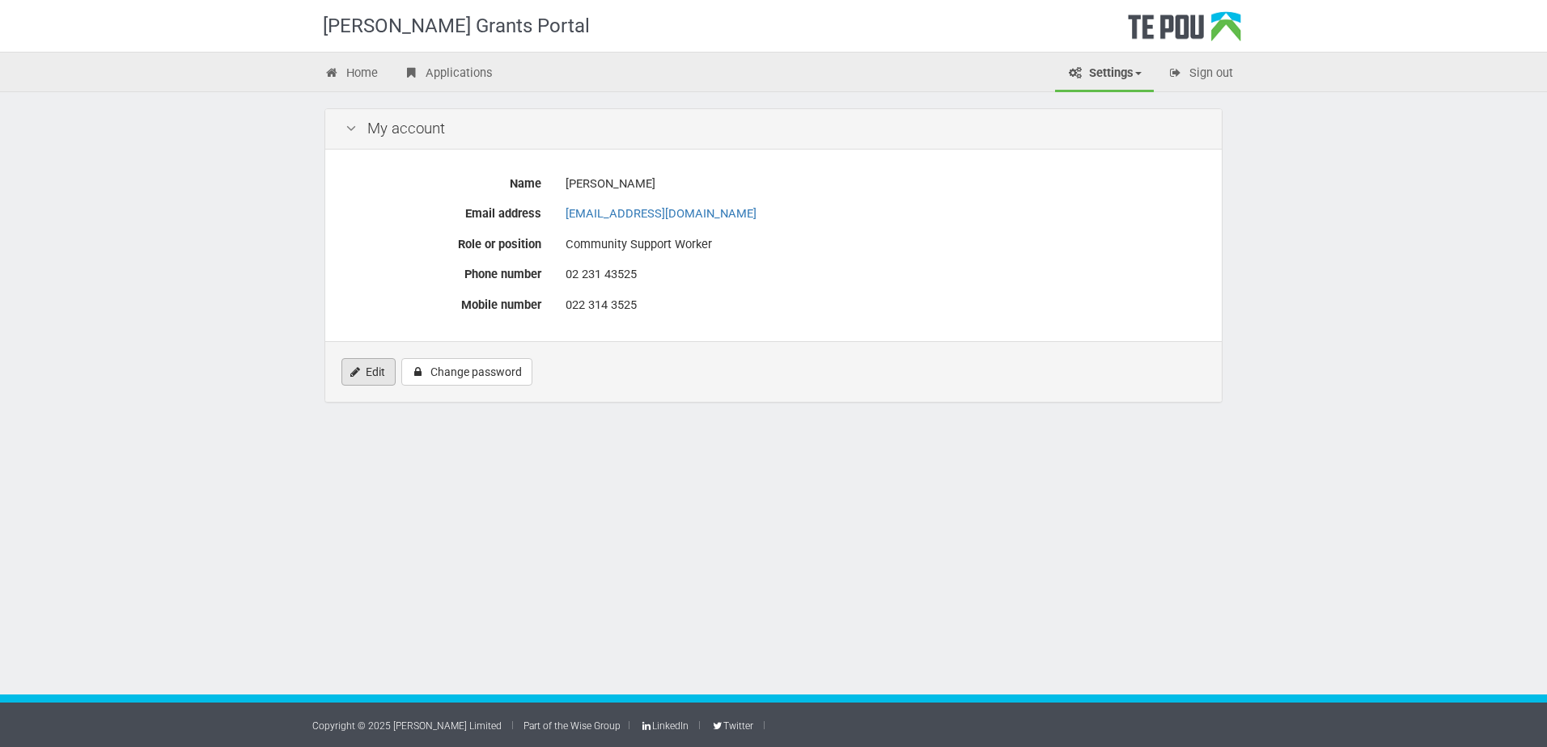
click at [366, 373] on link "Edit" at bounding box center [368, 372] width 54 height 28
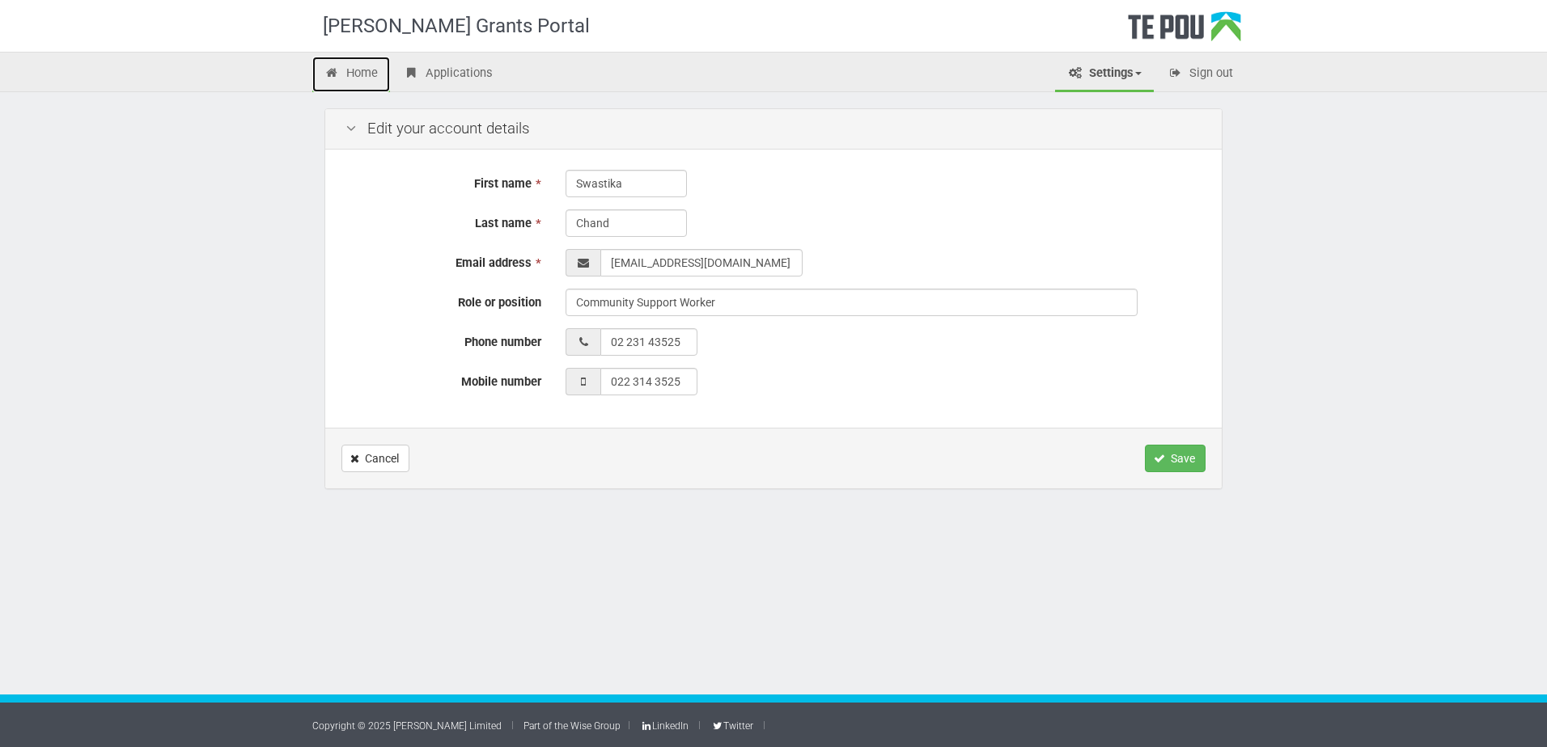
click at [376, 72] on link "Home" at bounding box center [351, 75] width 78 height 36
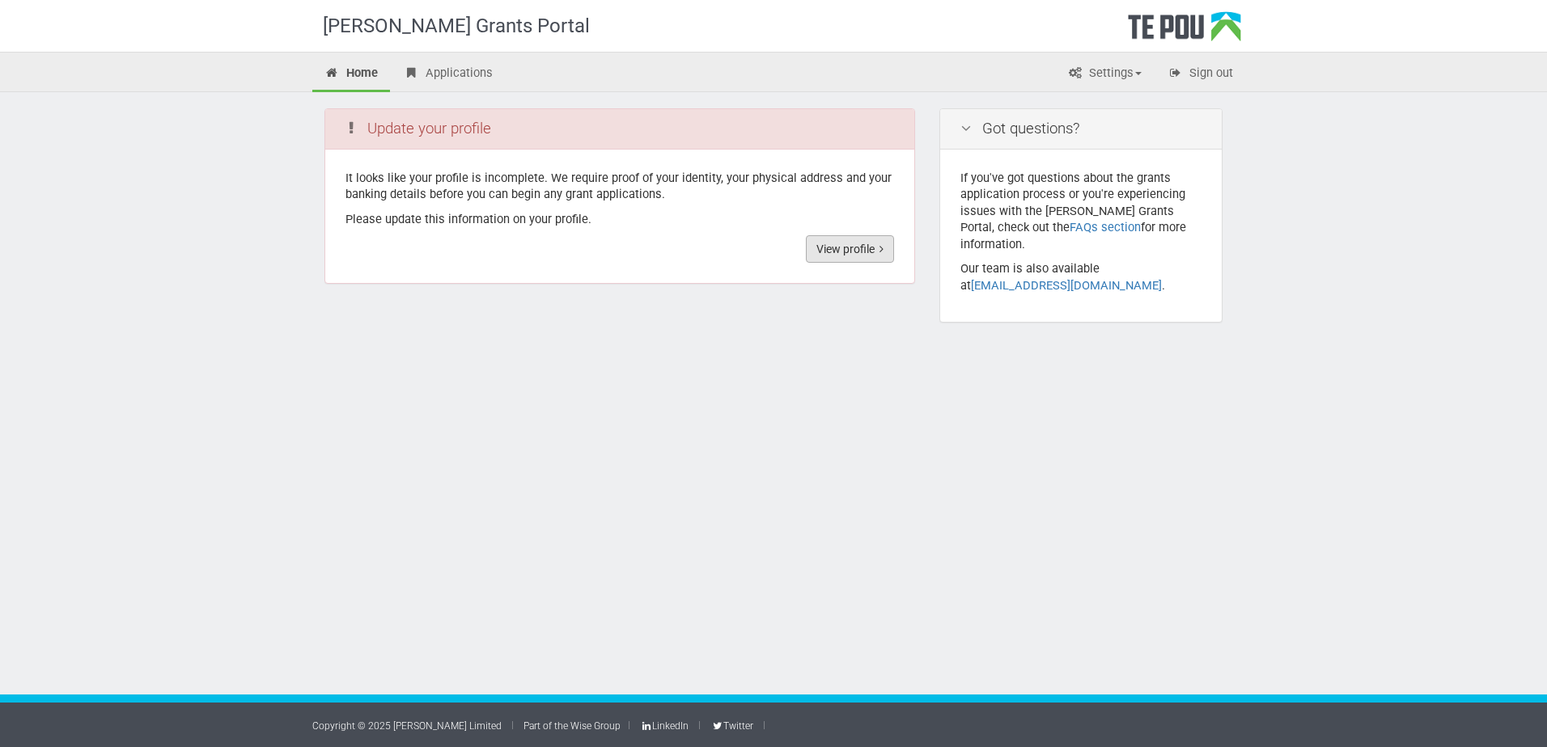
click at [828, 240] on link "View profile" at bounding box center [850, 249] width 88 height 28
click at [835, 247] on link "View profile" at bounding box center [850, 249] width 88 height 28
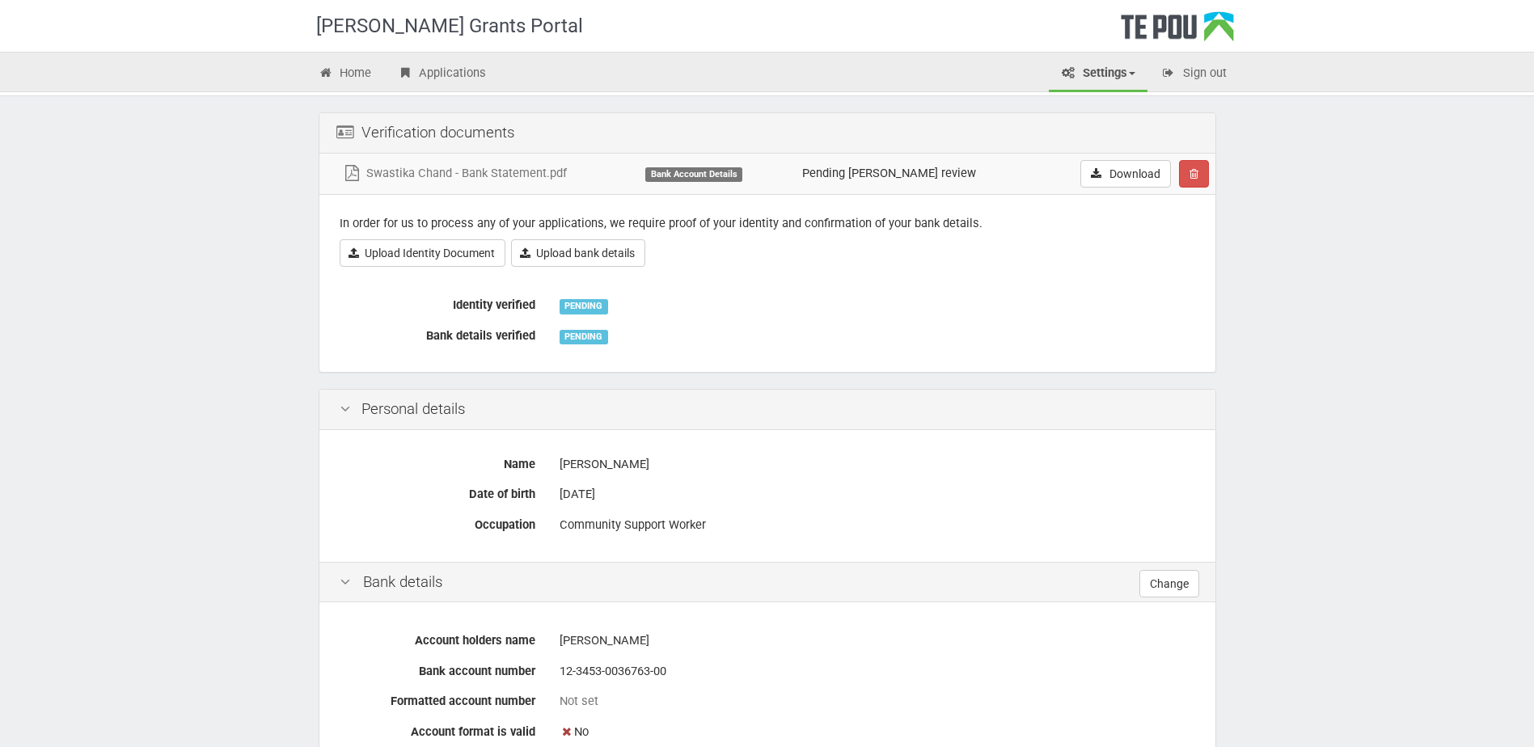
scroll to position [54, 0]
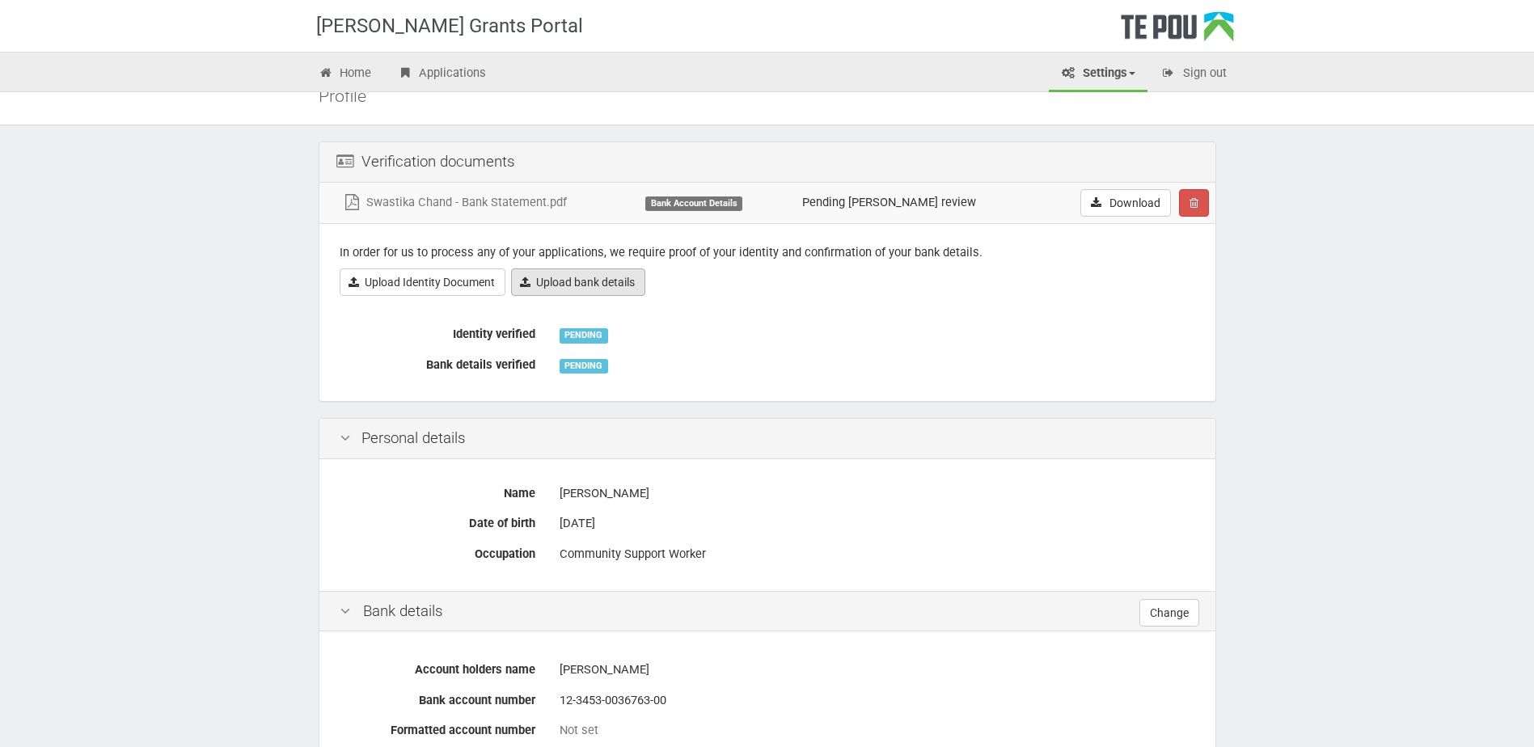
click at [573, 290] on link "Upload bank details" at bounding box center [578, 283] width 134 height 28
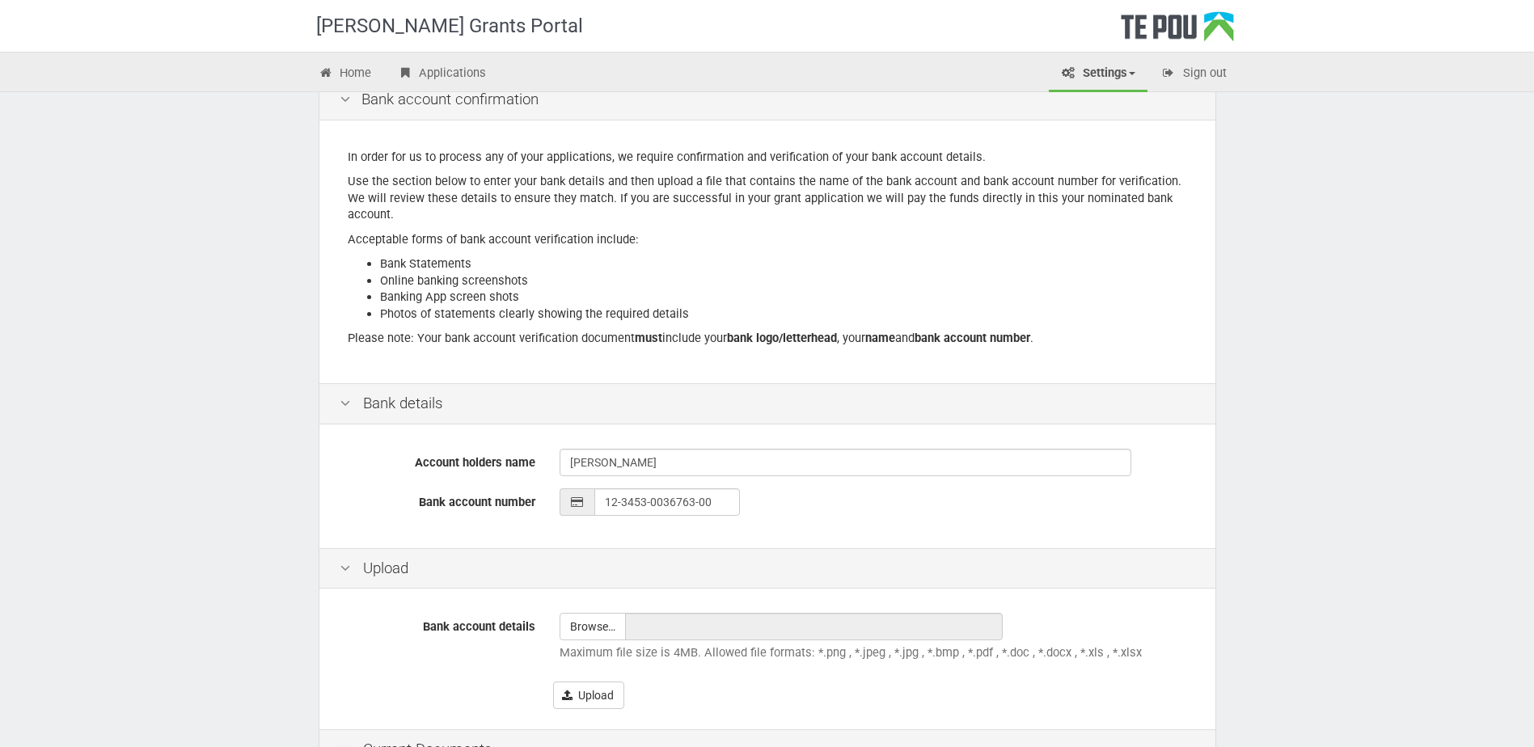
scroll to position [271, 0]
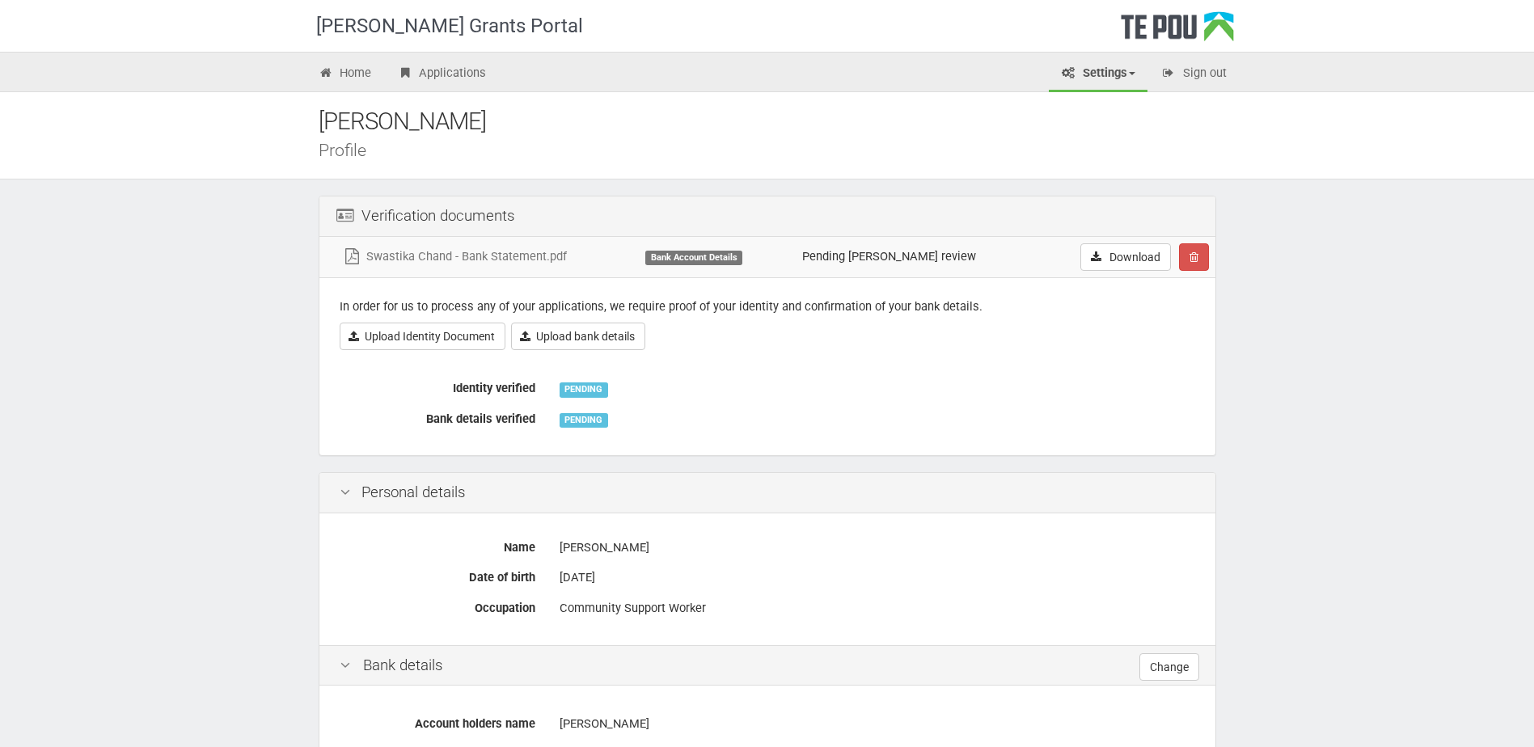
scroll to position [54, 0]
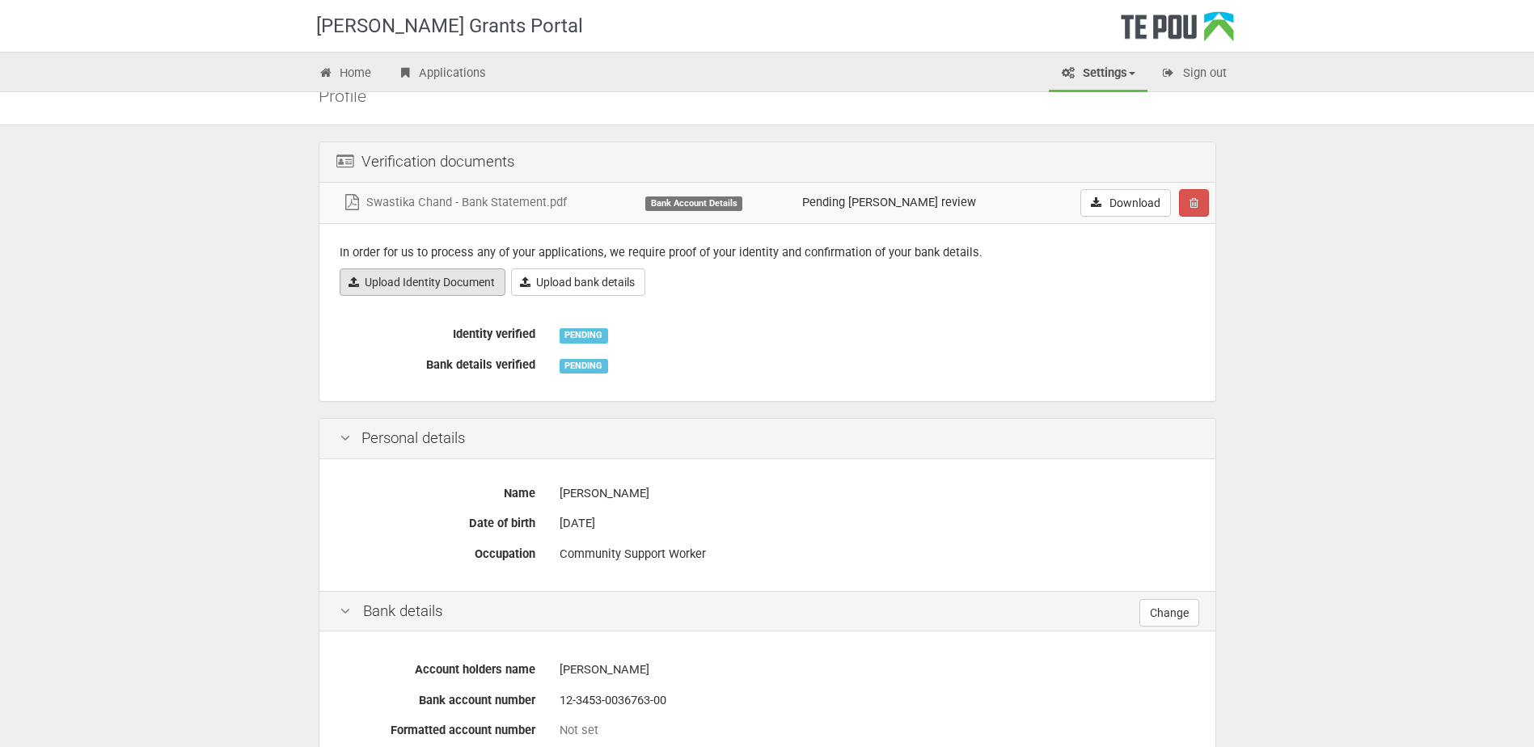
click at [429, 281] on link "Upload Identity Document" at bounding box center [423, 283] width 166 height 28
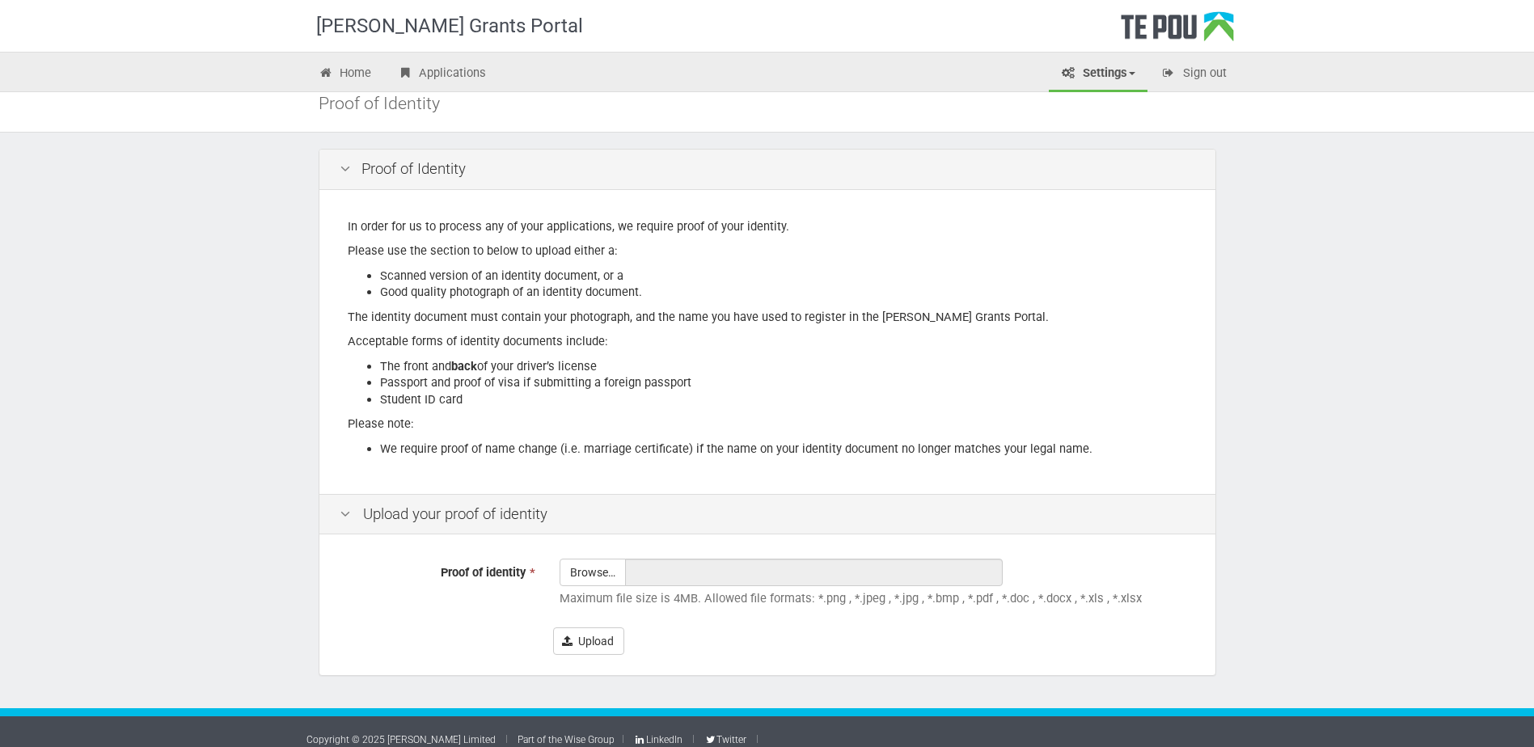
scroll to position [61, 0]
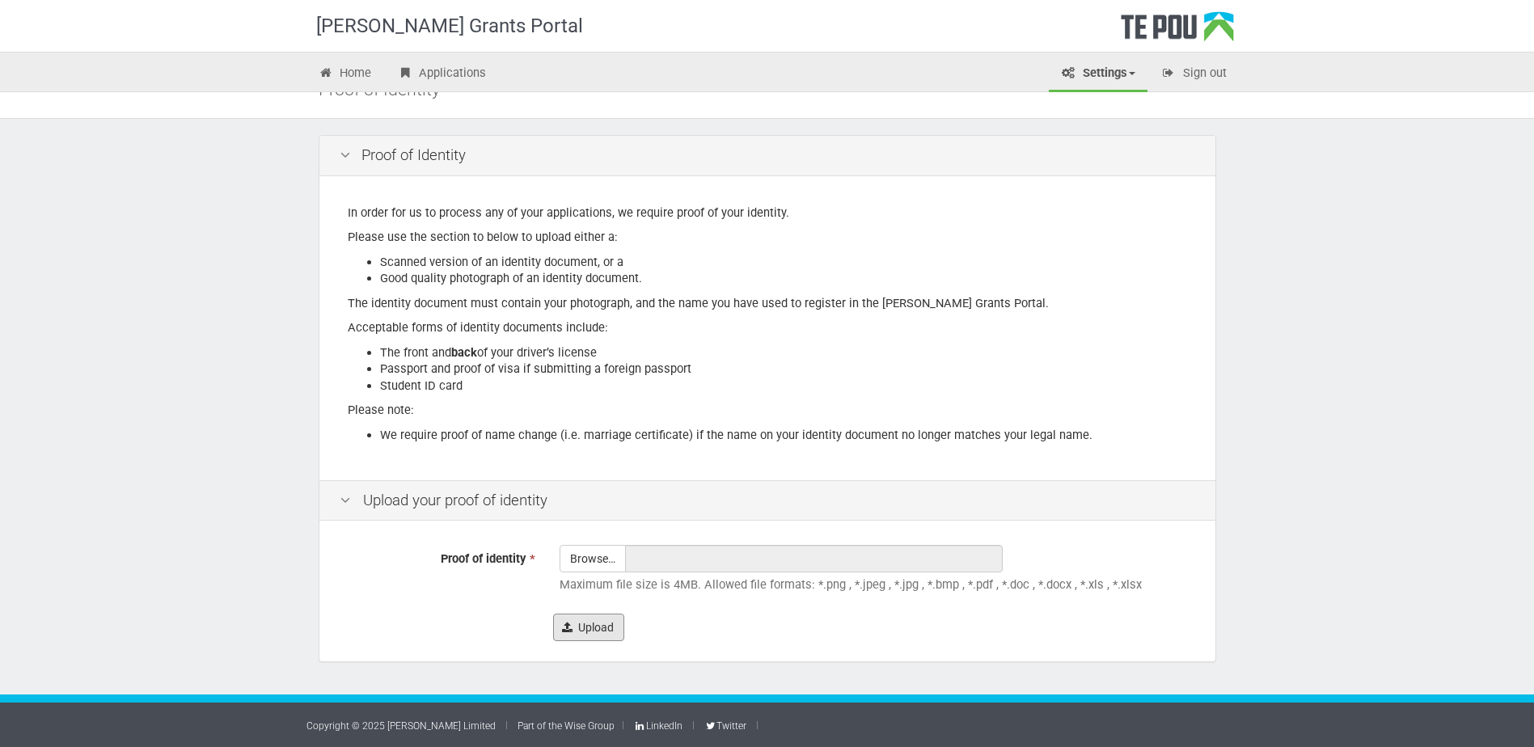
click at [581, 633] on button "Upload" at bounding box center [588, 628] width 71 height 28
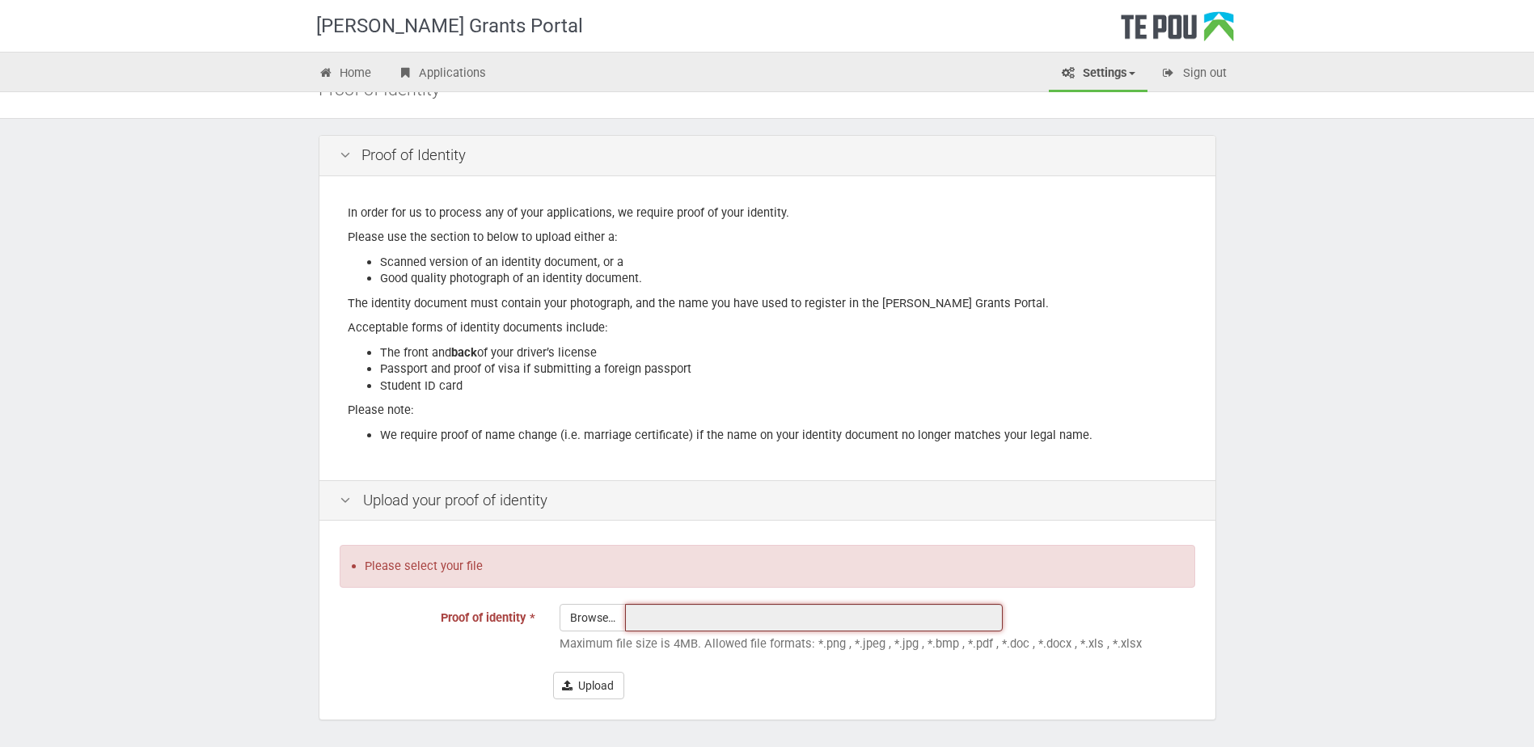
click at [652, 614] on input "text" at bounding box center [814, 618] width 378 height 28
click at [599, 617] on input "Proof of identity *" at bounding box center [593, 663] width 65 height 116
type input "C:\fakepath\Swastika Chand Drivers Licence - Back & Front.docx"
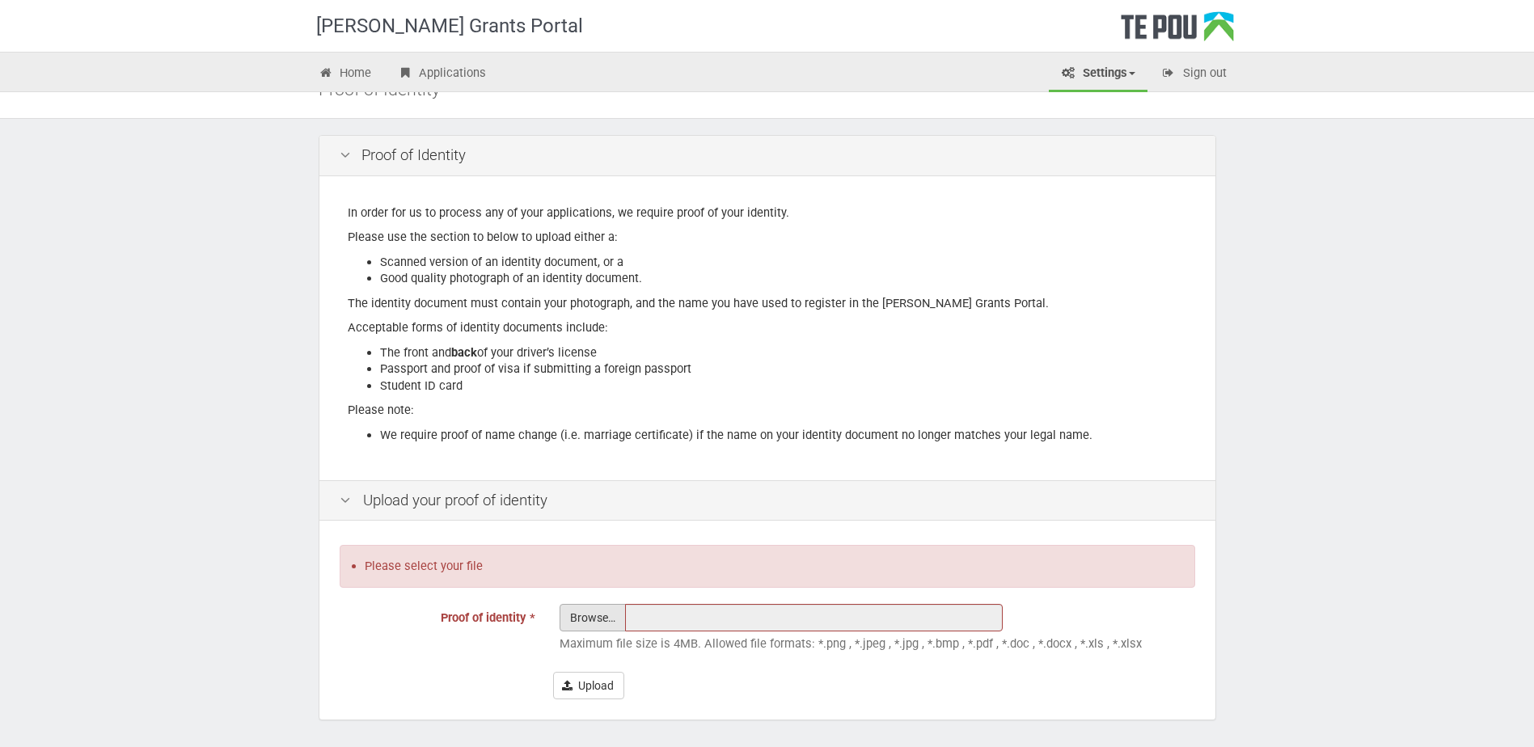
type input "Swastika Chand Drivers Licence - Back & Front.docx"
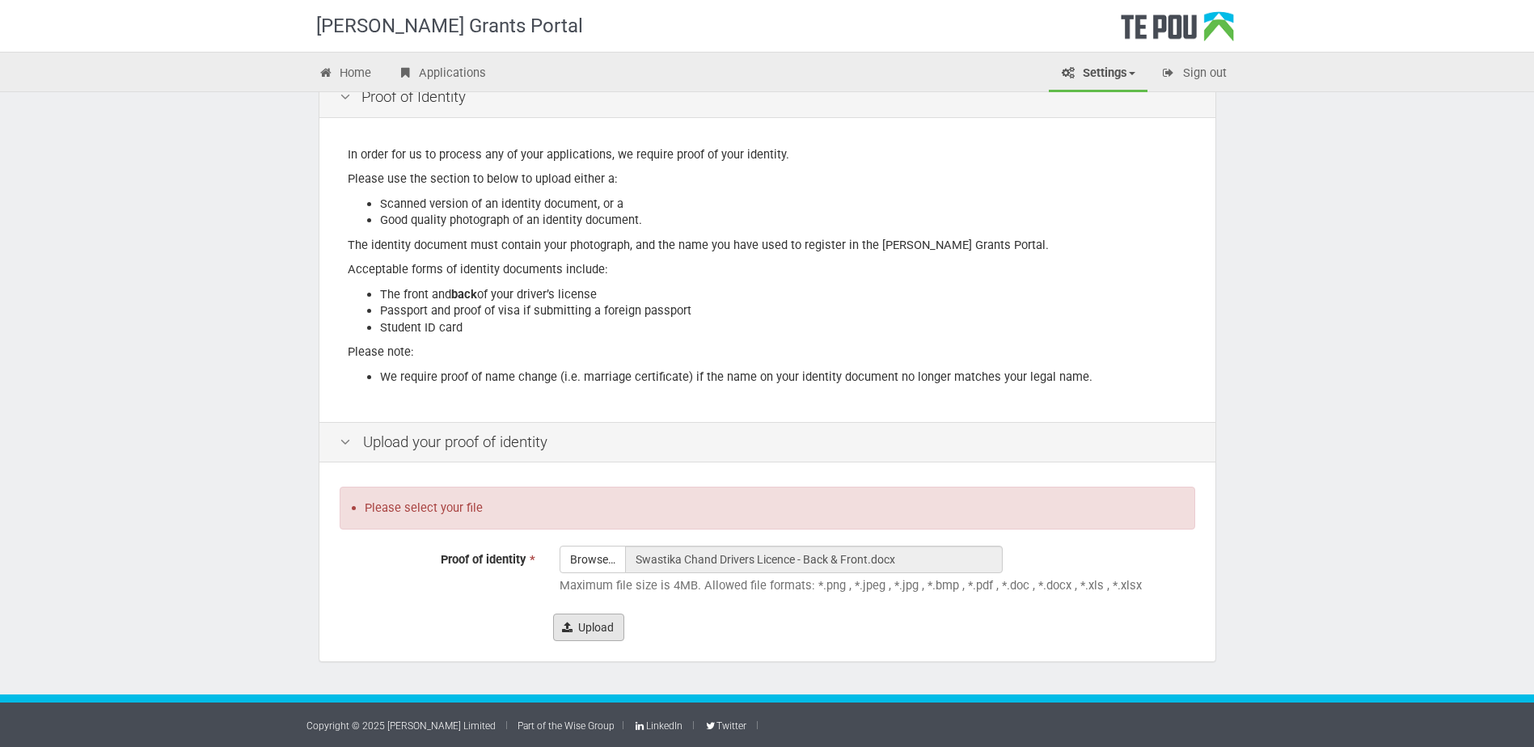
click at [596, 632] on button "Upload" at bounding box center [588, 628] width 71 height 28
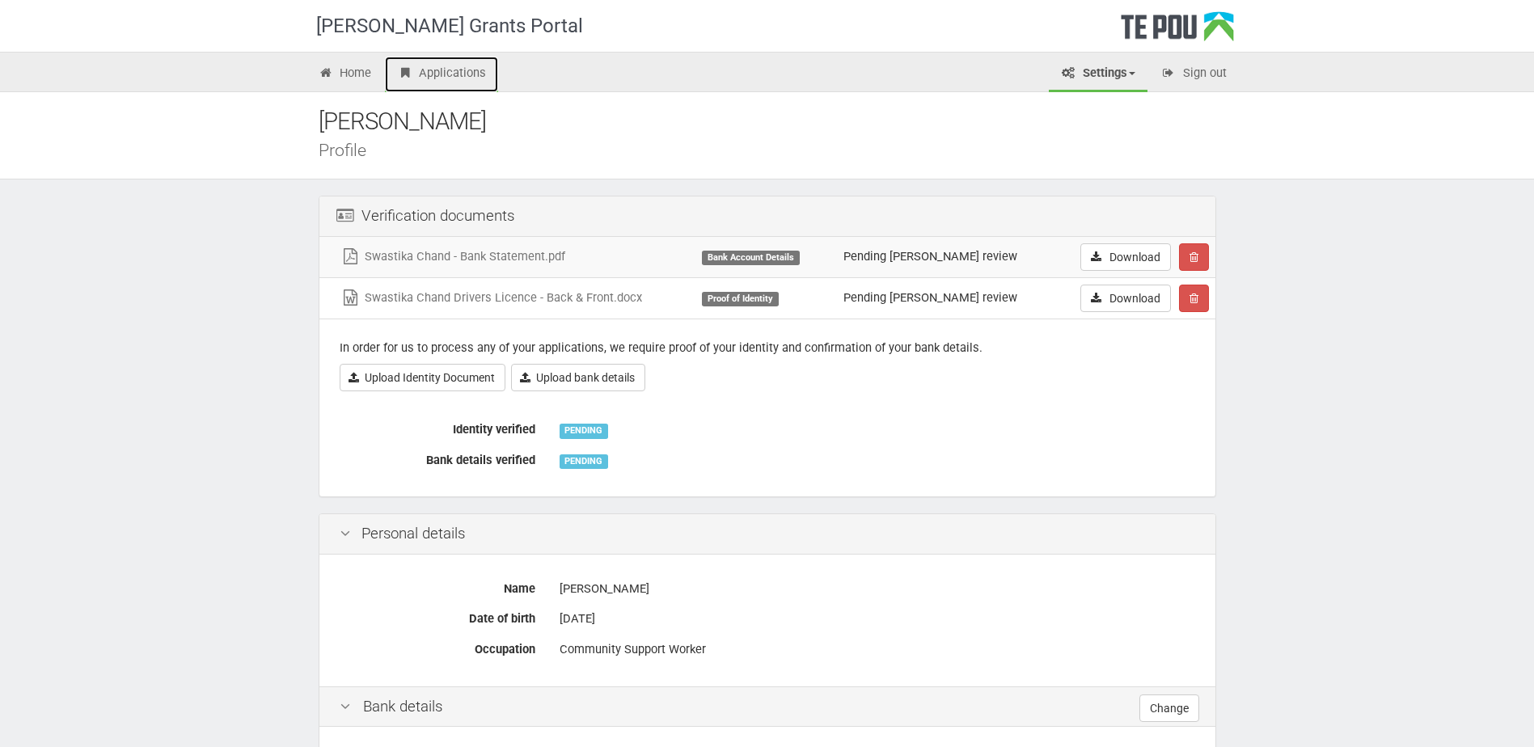
click at [438, 72] on link "Applications" at bounding box center [441, 75] width 113 height 36
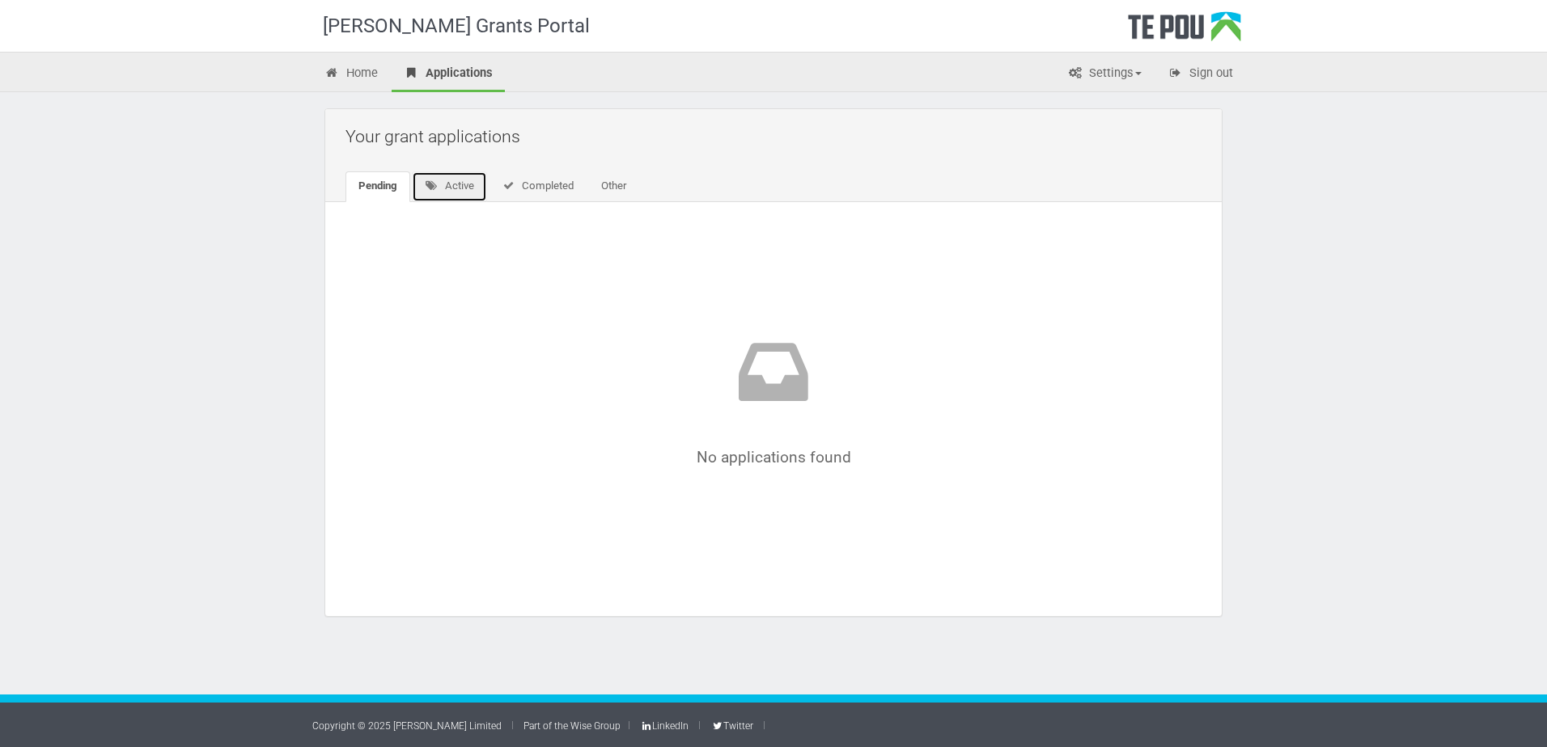
click at [469, 184] on link "Active" at bounding box center [449, 186] width 75 height 31
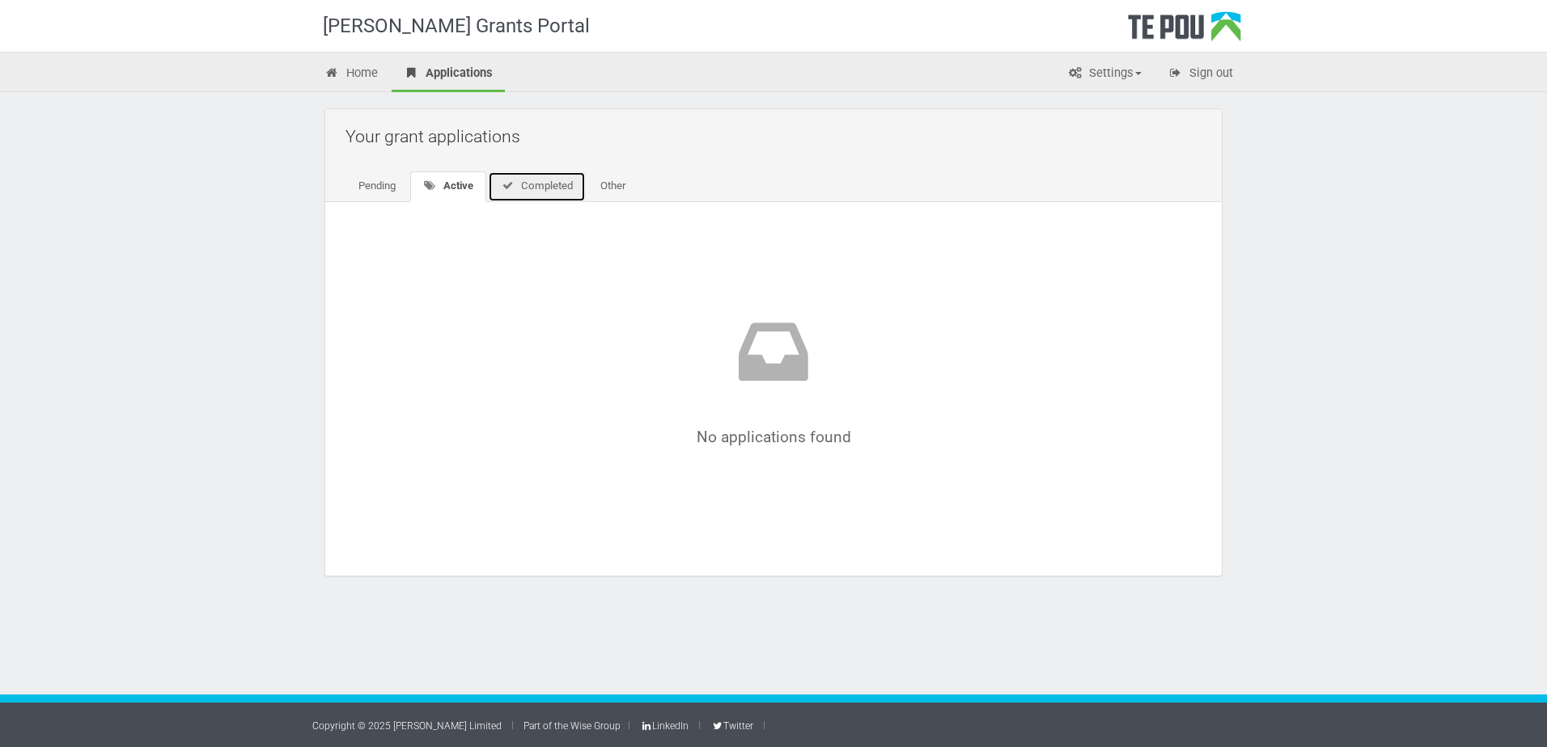
click at [540, 191] on link "Completed" at bounding box center [537, 186] width 98 height 31
click at [620, 191] on link "Other" at bounding box center [610, 186] width 51 height 31
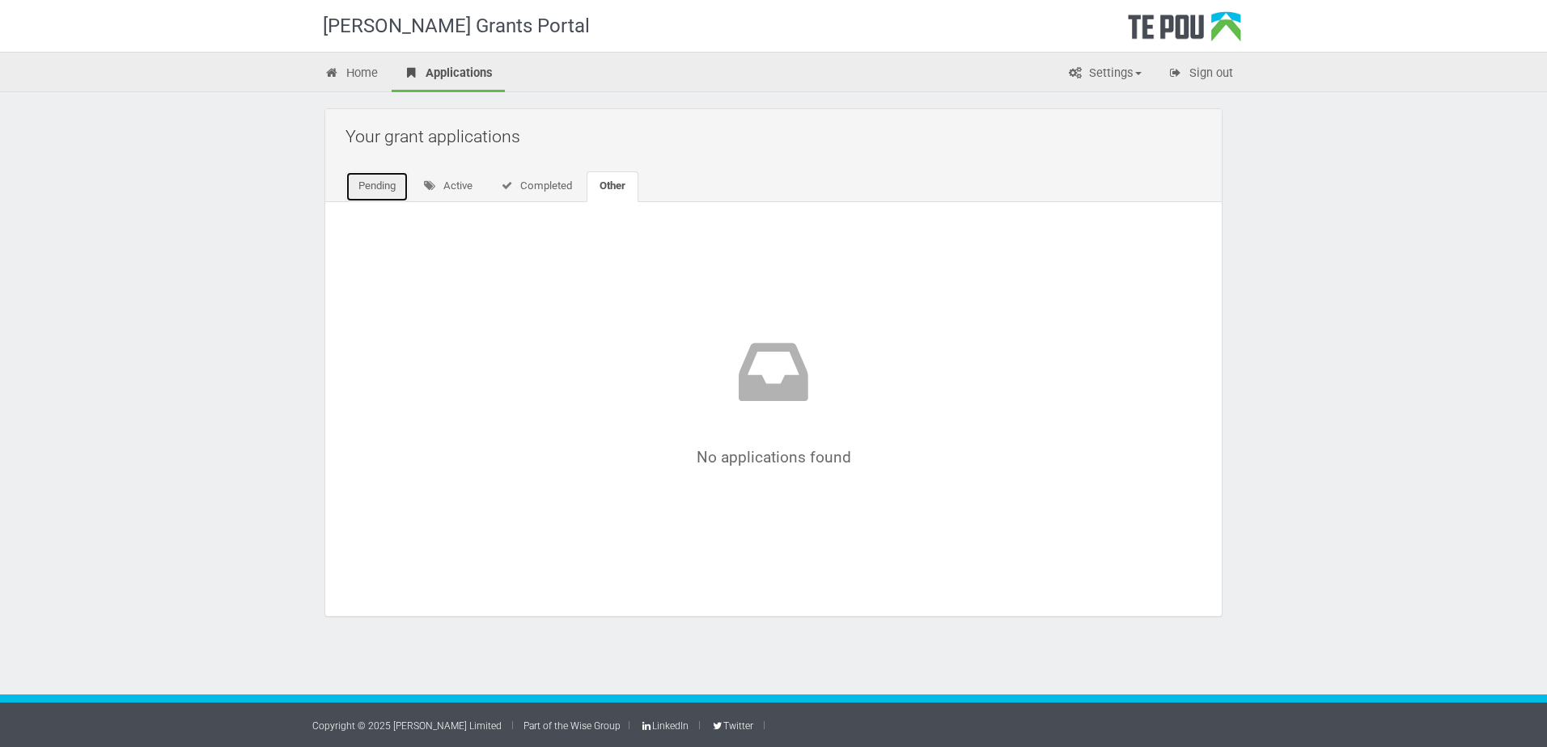
click at [391, 184] on link "Pending" at bounding box center [376, 186] width 63 height 31
click at [361, 73] on link "Home" at bounding box center [351, 75] width 78 height 36
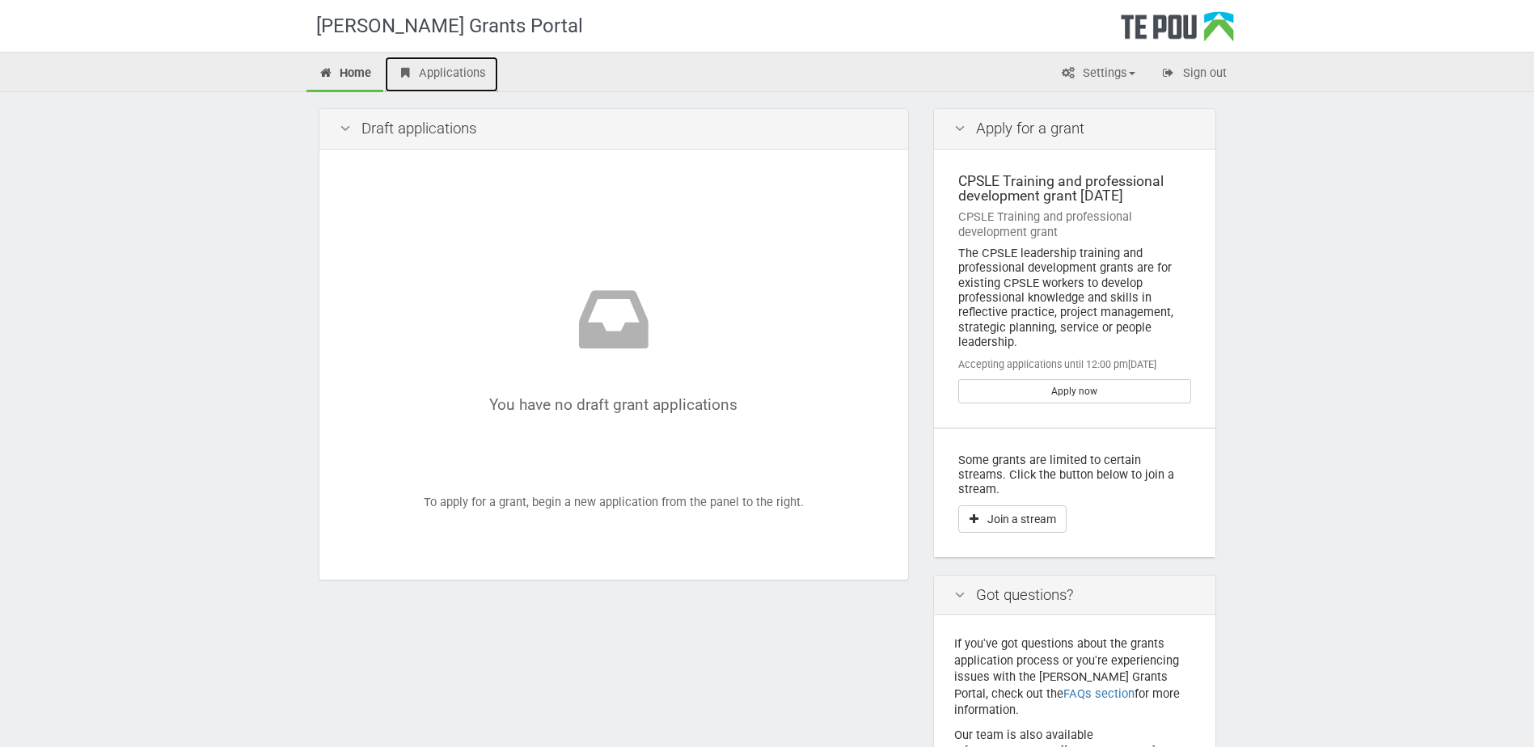
click at [430, 70] on link "Applications" at bounding box center [441, 75] width 113 height 36
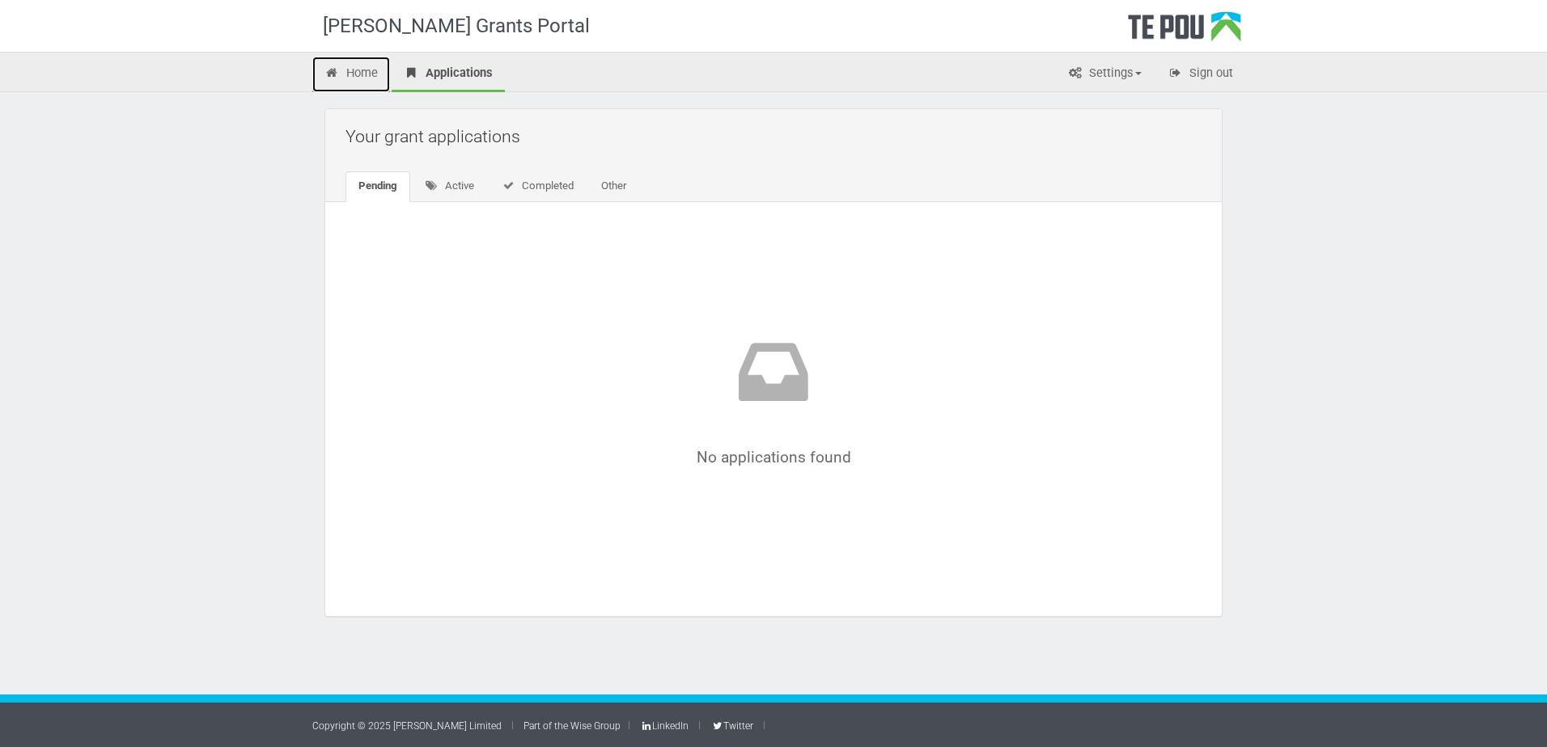
click at [346, 74] on link "Home" at bounding box center [351, 75] width 78 height 36
